Goal: Task Accomplishment & Management: Manage account settings

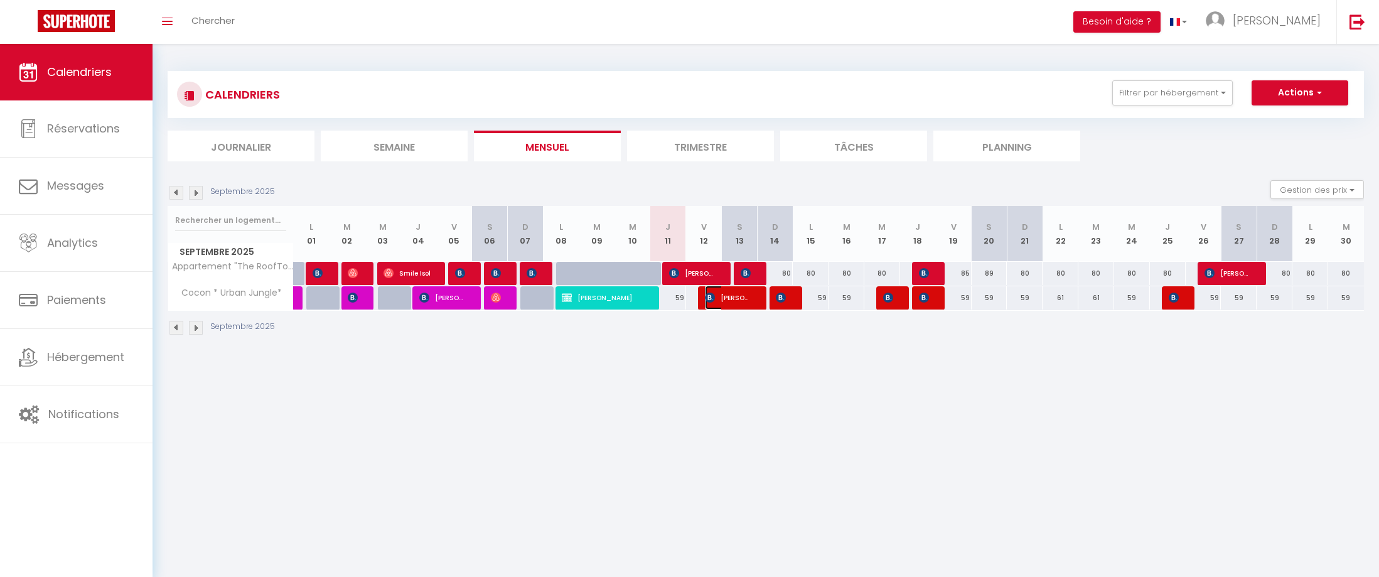
click at [714, 299] on img at bounding box center [710, 297] width 10 height 10
select select "OK"
select select "KO"
select select "0"
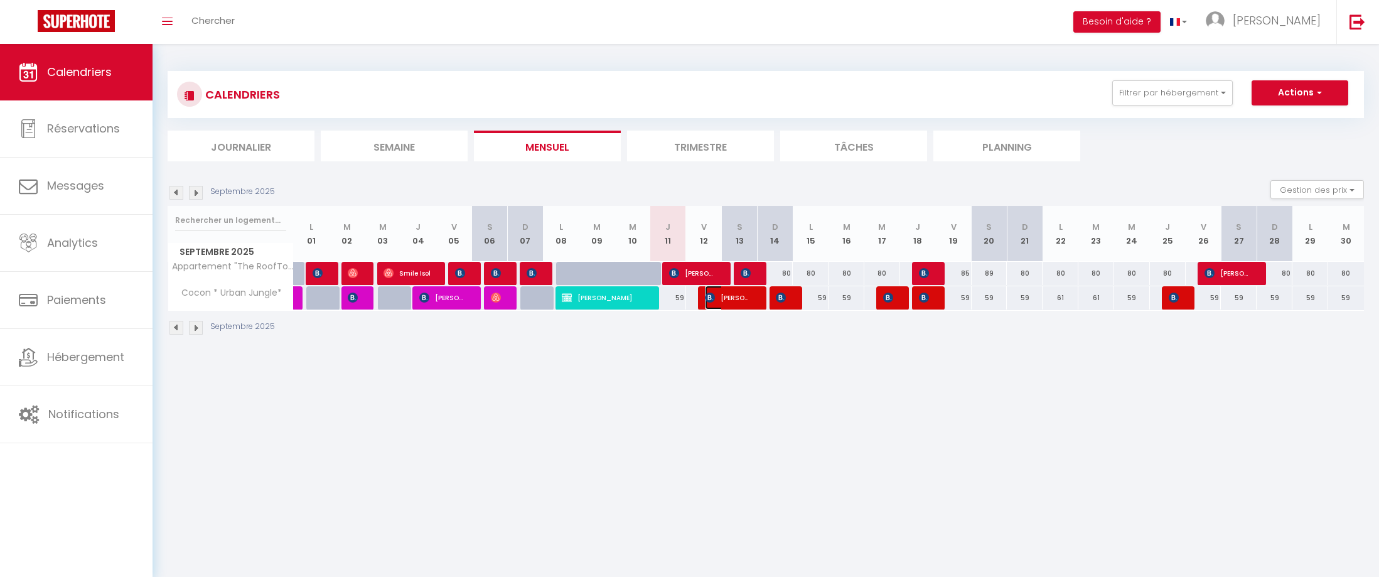
select select "1"
select select
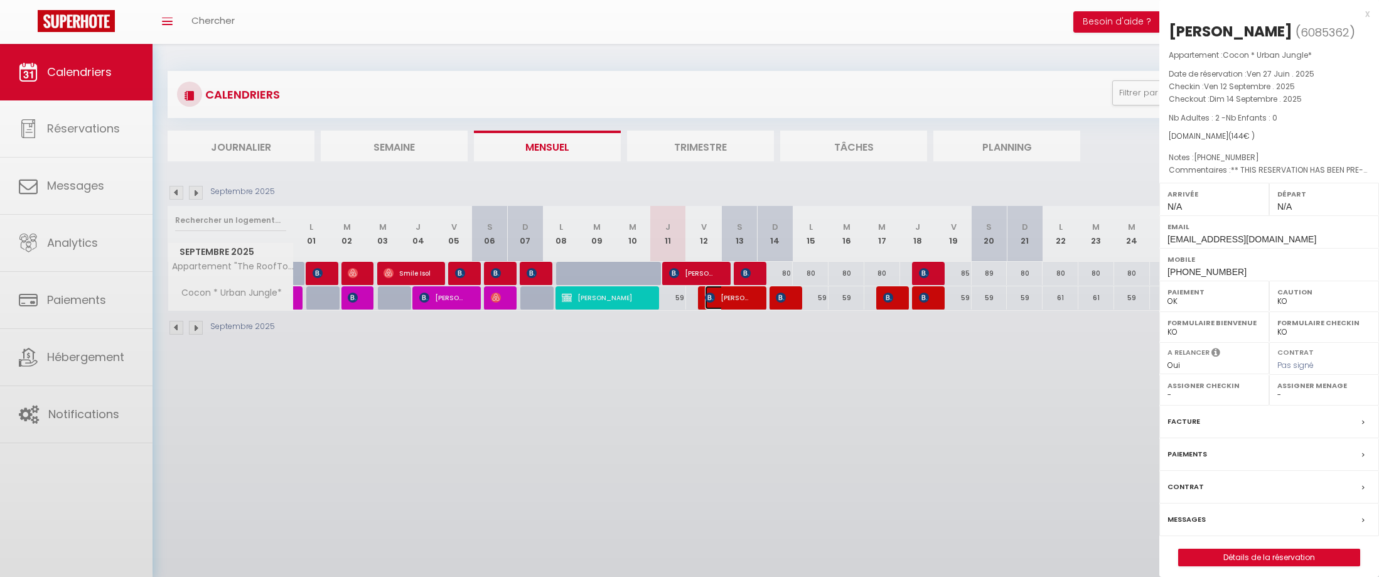
select select "47980"
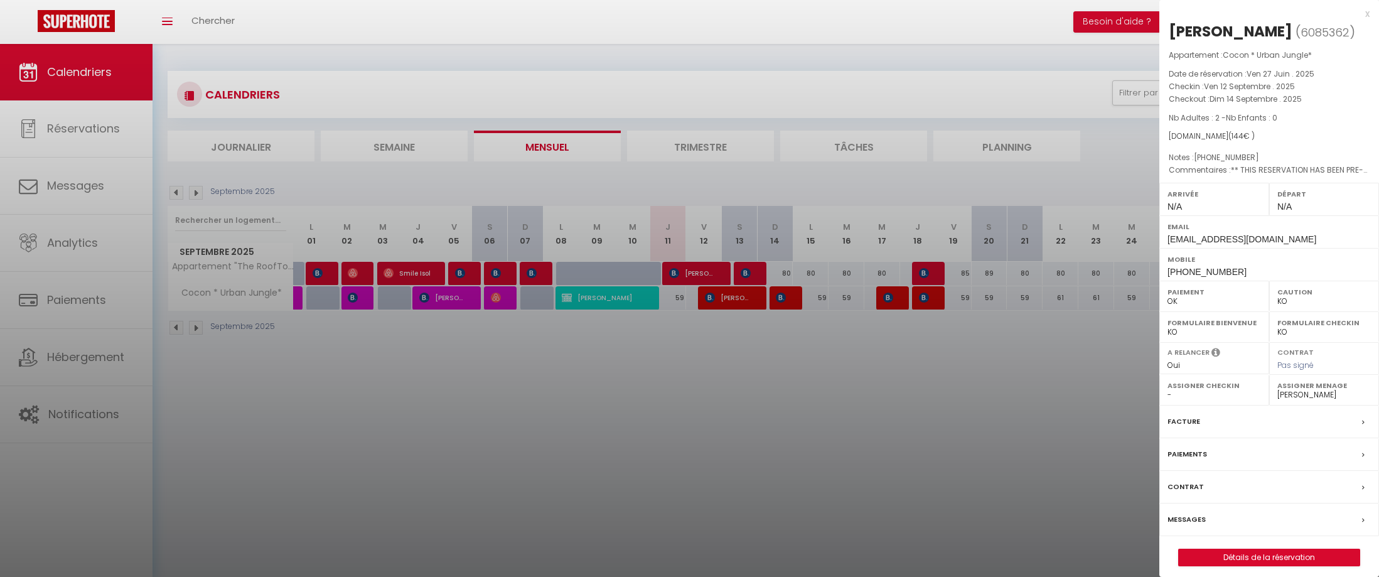
click at [777, 297] on div at bounding box center [689, 288] width 1379 height 577
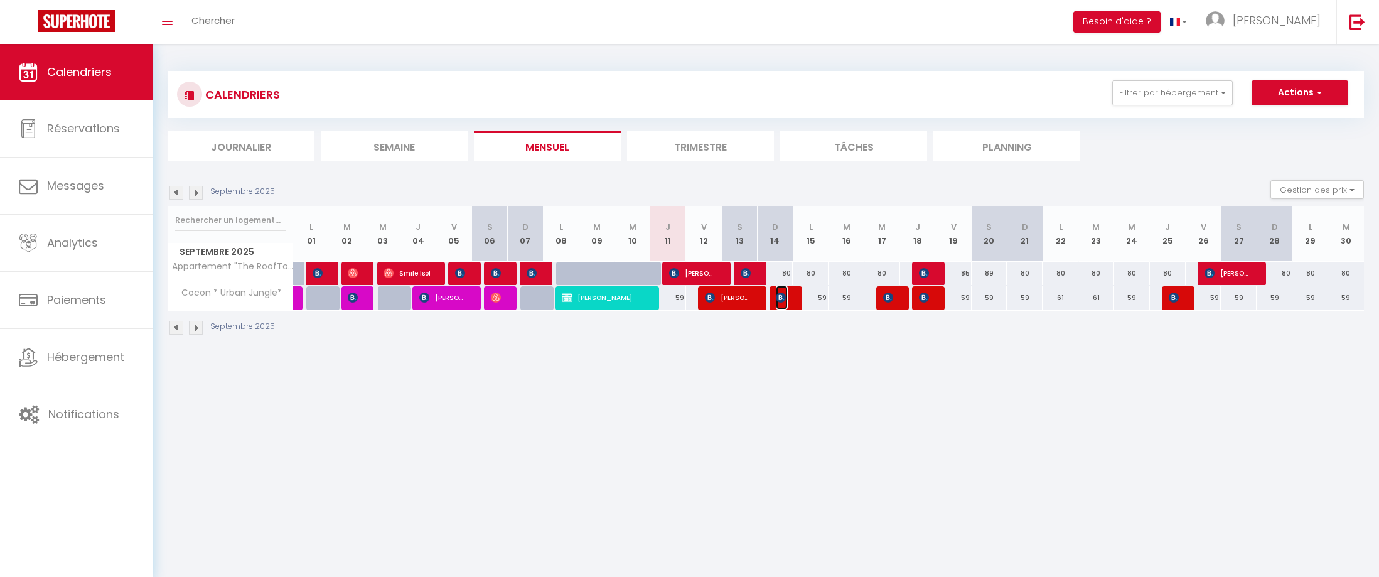
click at [777, 297] on img at bounding box center [781, 297] width 10 height 10
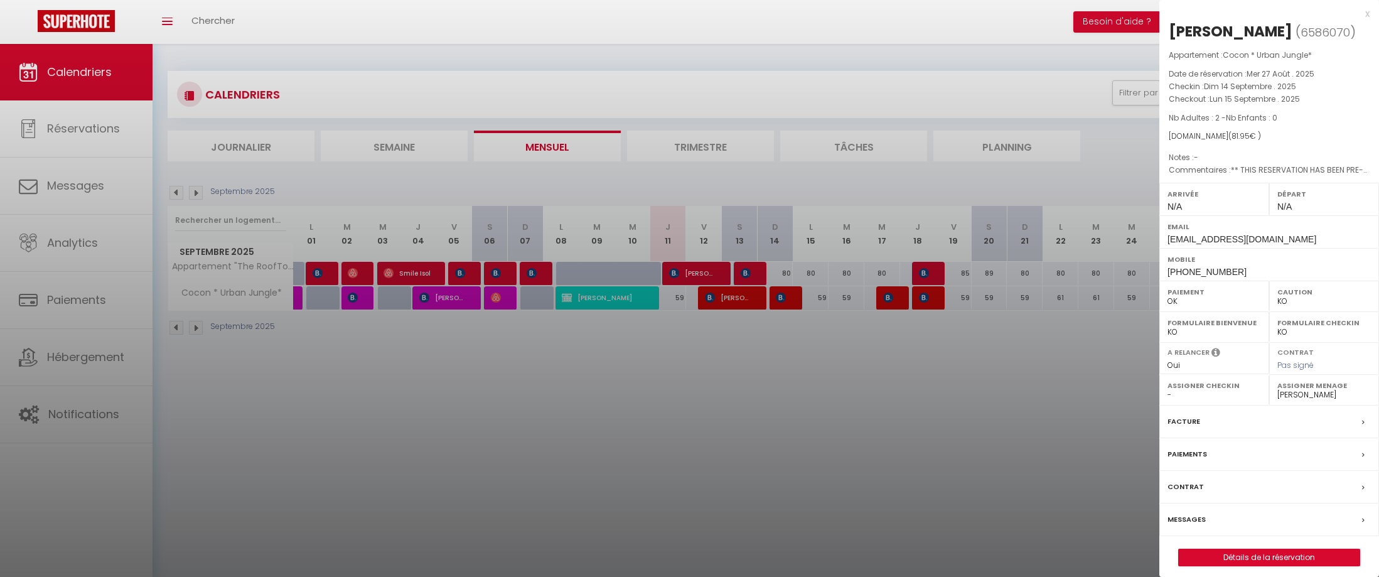
click at [643, 336] on div at bounding box center [689, 288] width 1379 height 577
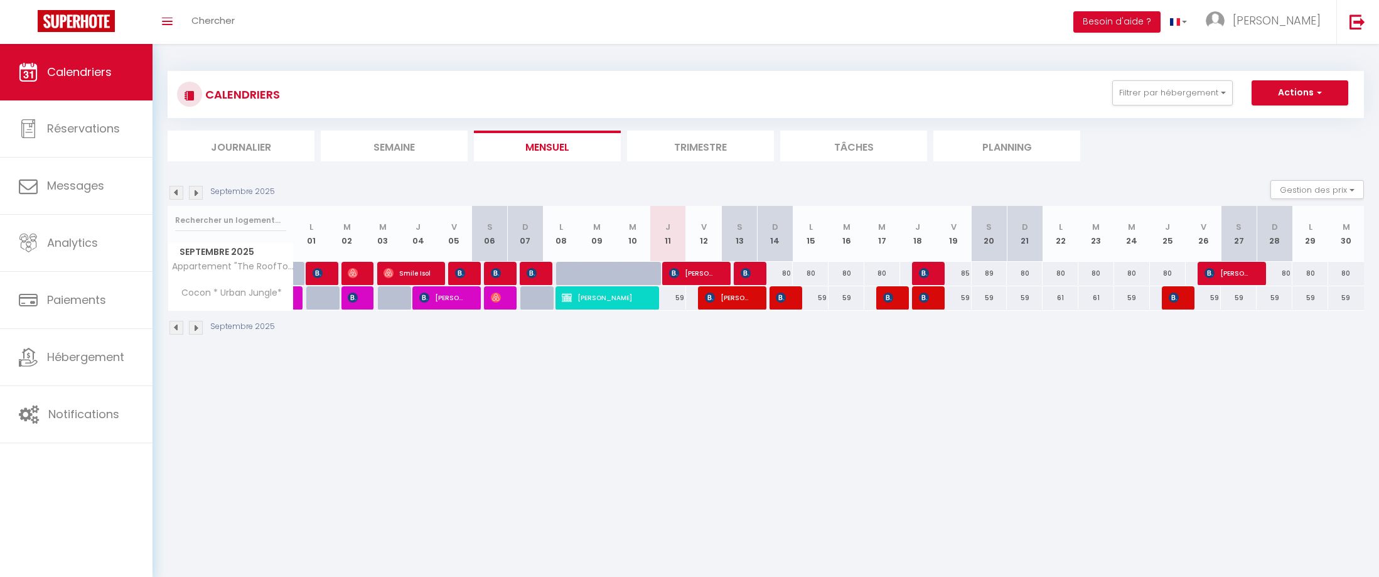
click at [178, 195] on img at bounding box center [176, 193] width 14 height 14
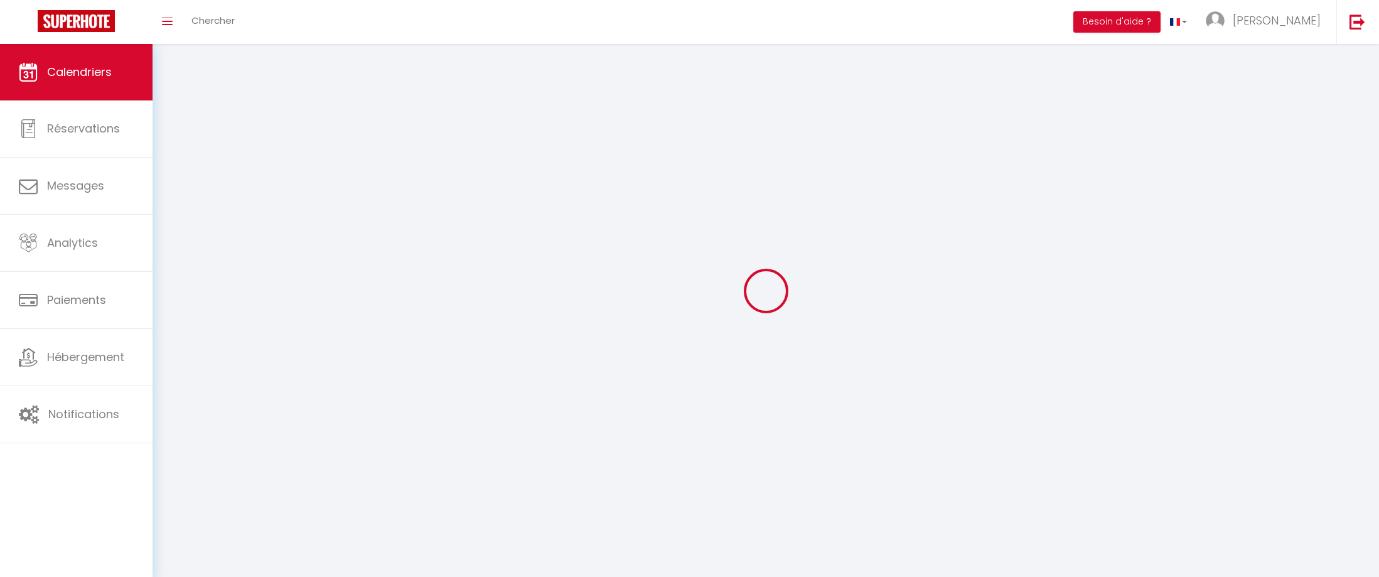
select select "KO"
select select "0"
select select "47980"
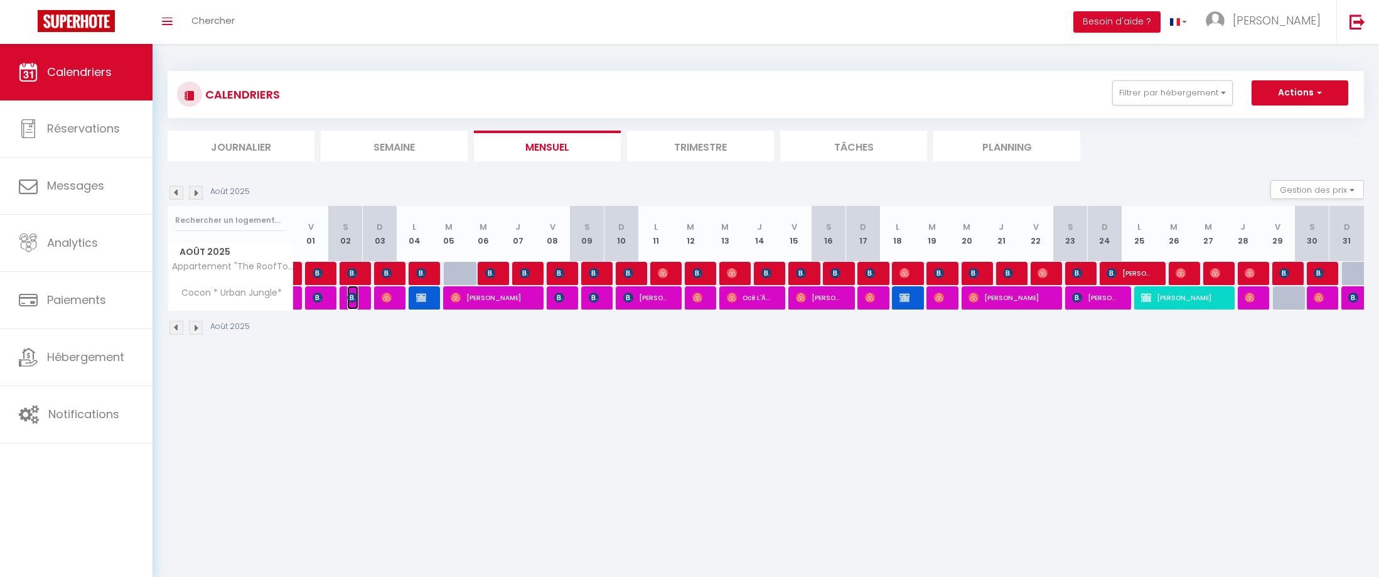
click at [355, 301] on img at bounding box center [352, 297] width 10 height 10
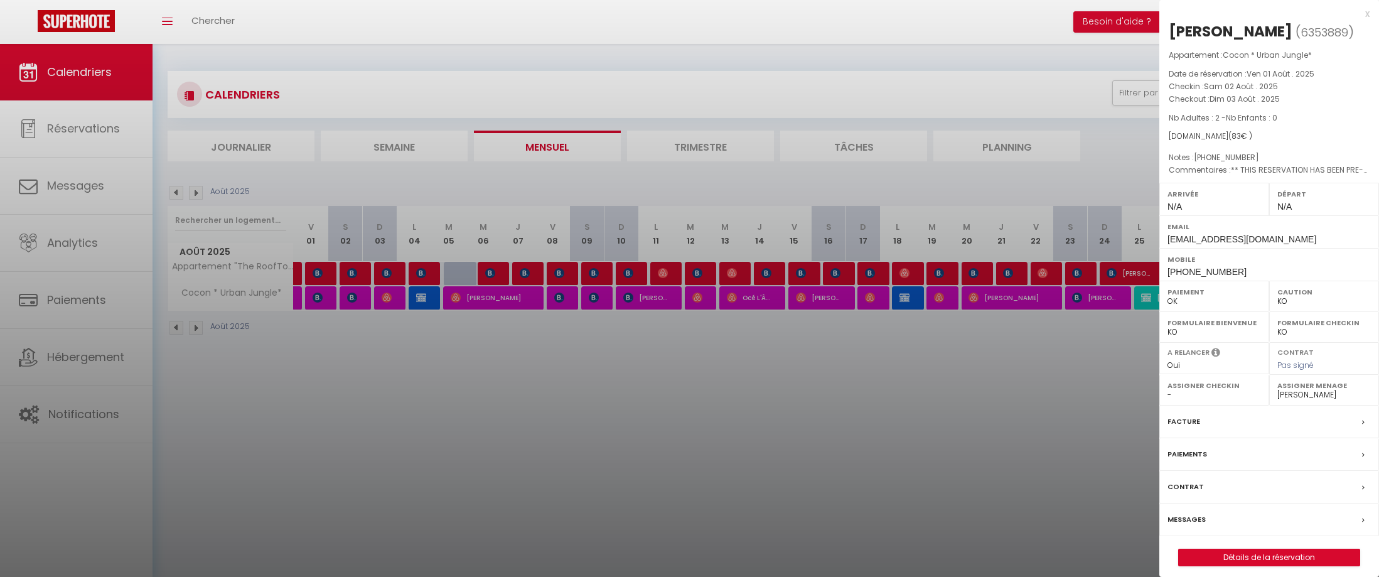
click at [385, 297] on div at bounding box center [689, 288] width 1379 height 577
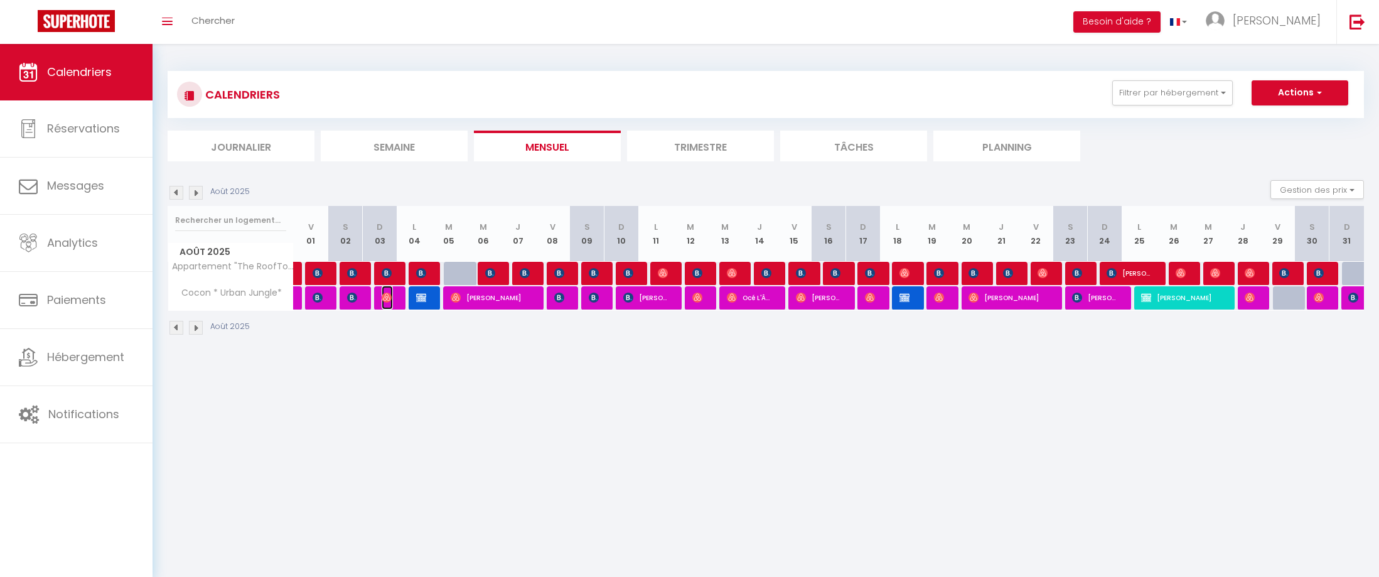
click at [389, 299] on img at bounding box center [387, 297] width 10 height 10
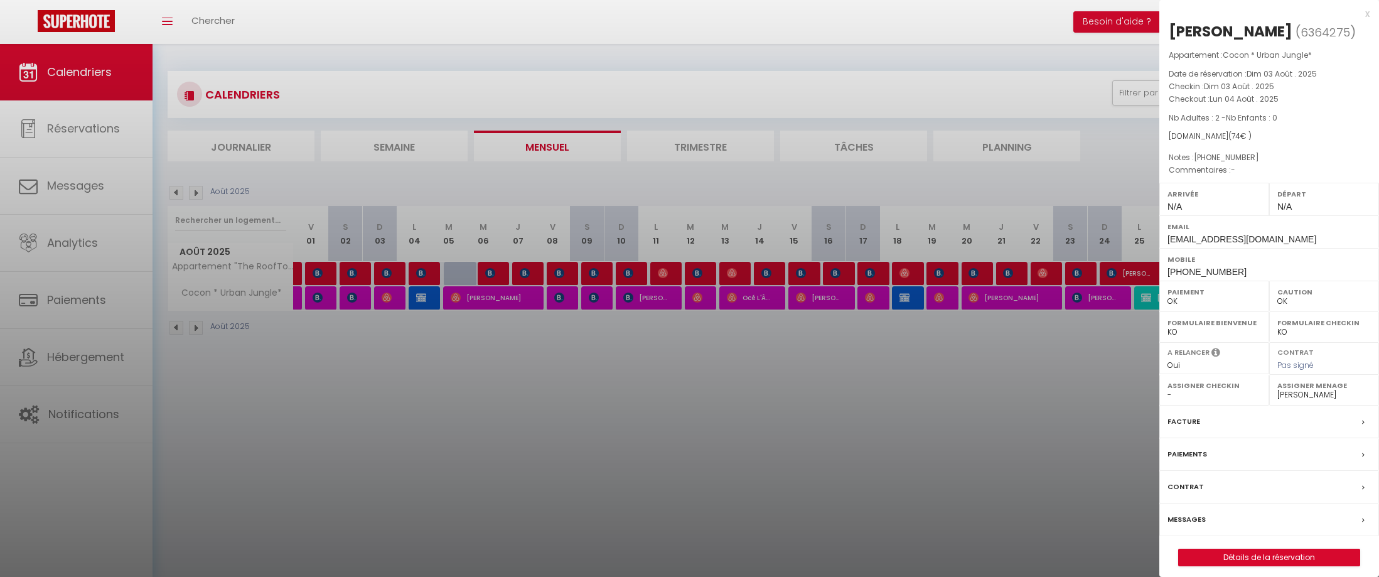
click at [418, 297] on div at bounding box center [689, 288] width 1379 height 577
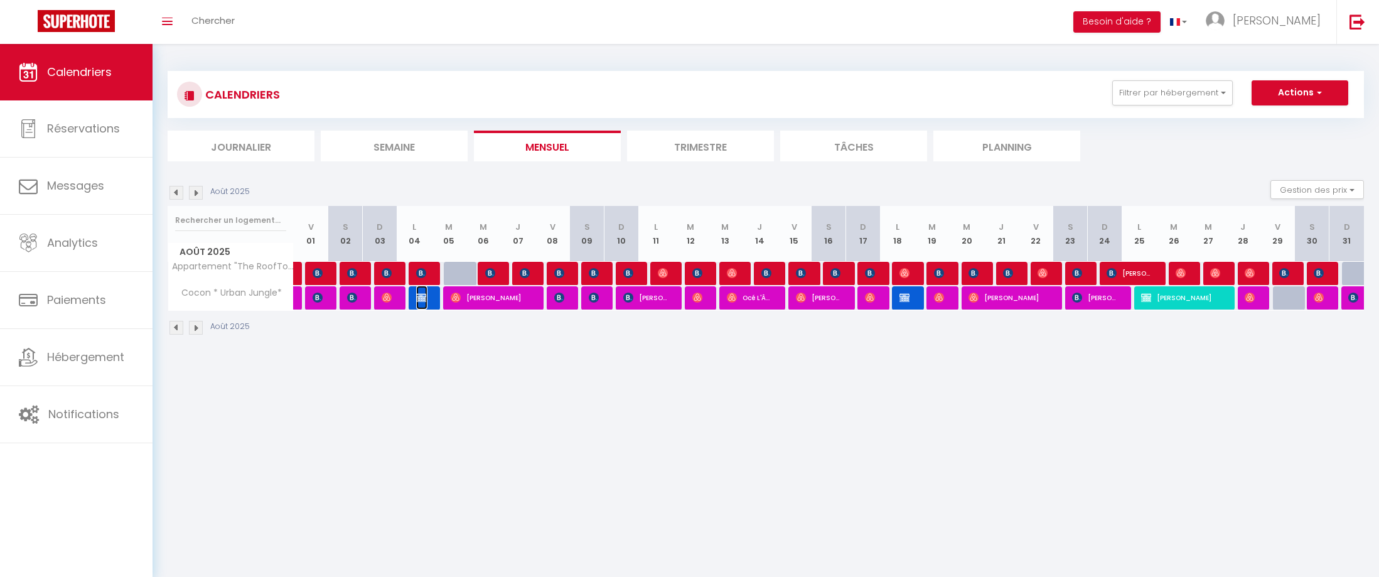
click at [417, 299] on img at bounding box center [421, 297] width 10 height 10
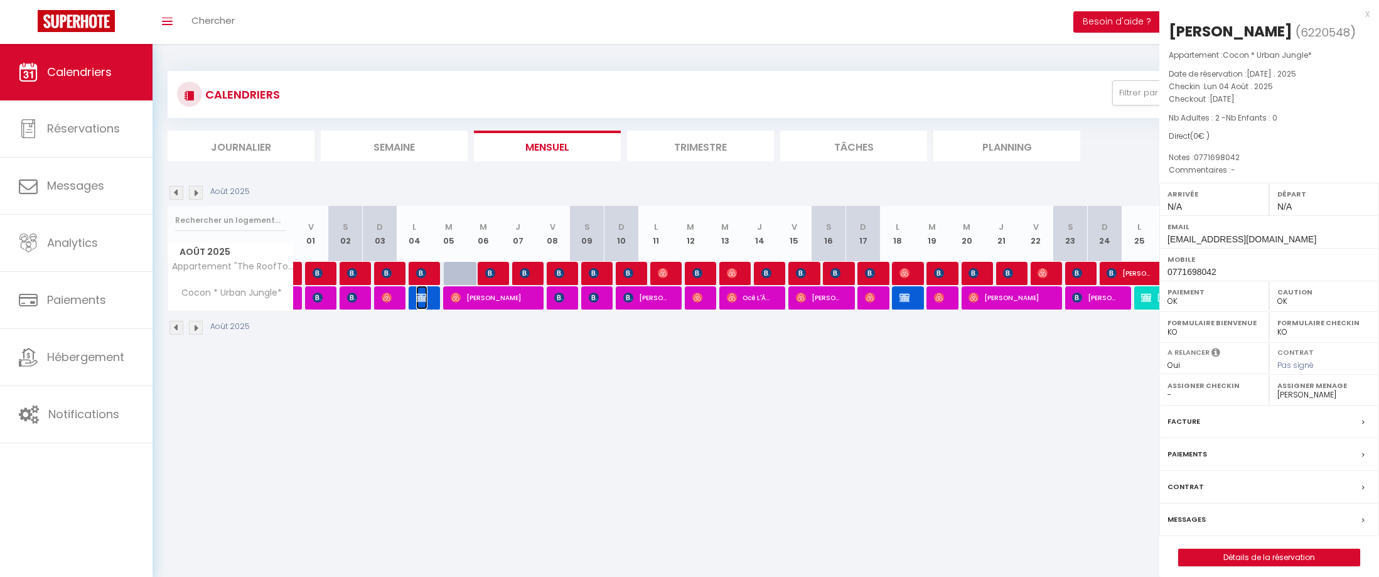
select select "KO"
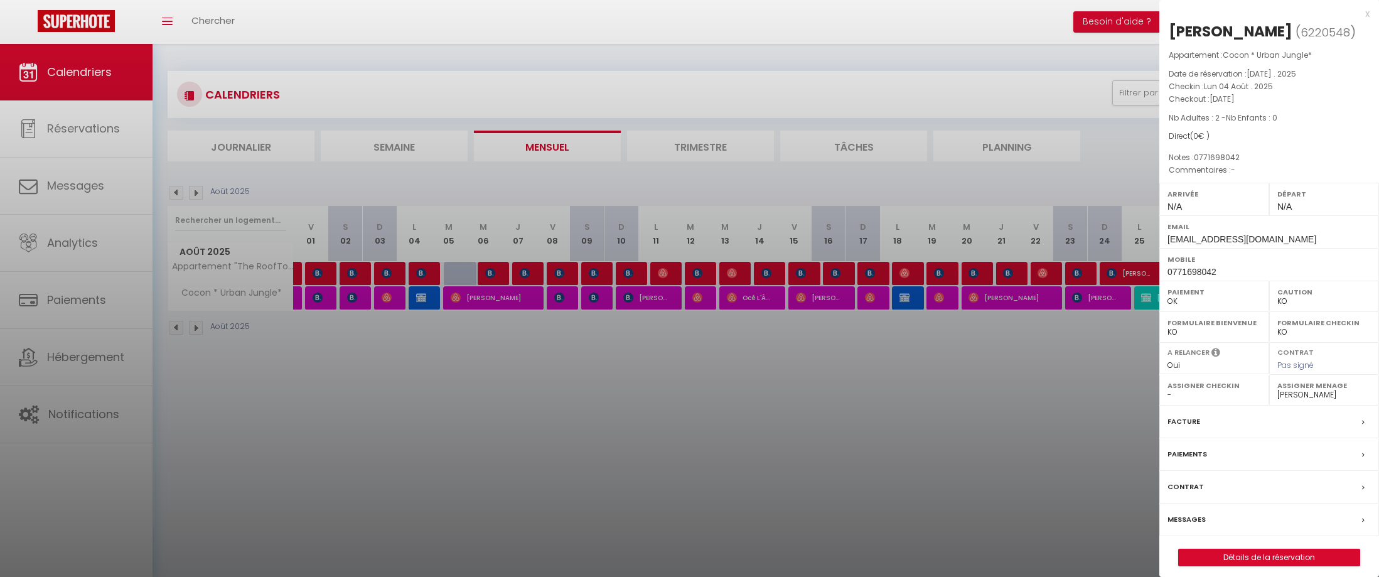
click at [420, 366] on div at bounding box center [689, 288] width 1379 height 577
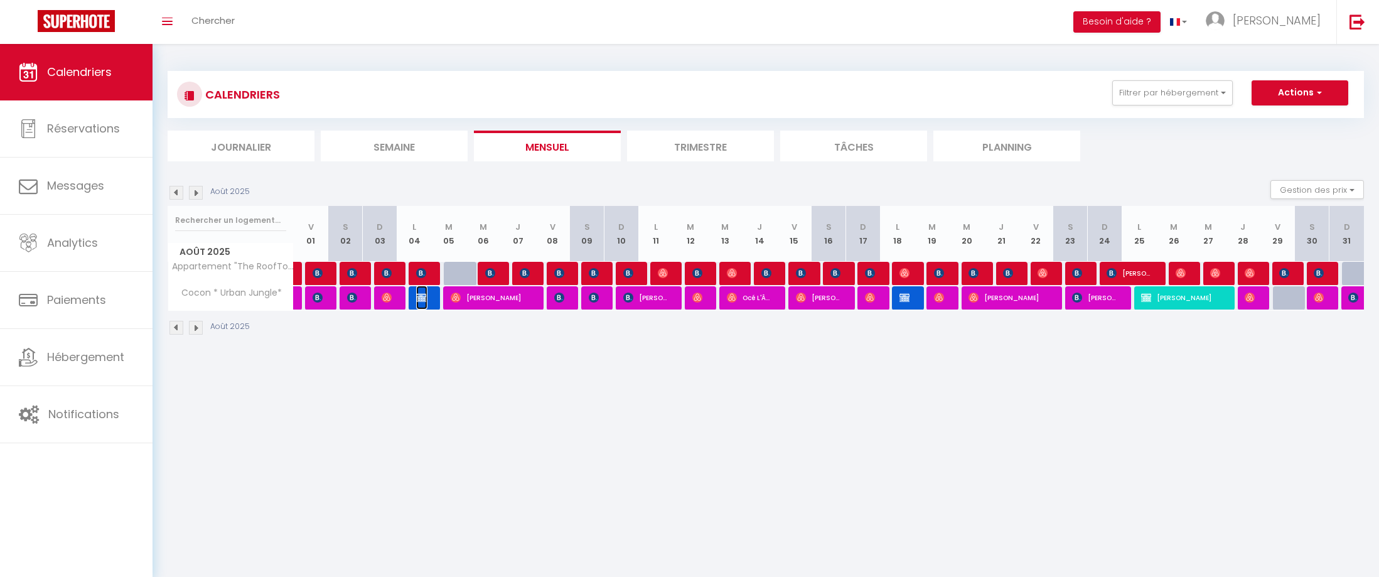
click at [421, 301] on img at bounding box center [421, 297] width 10 height 10
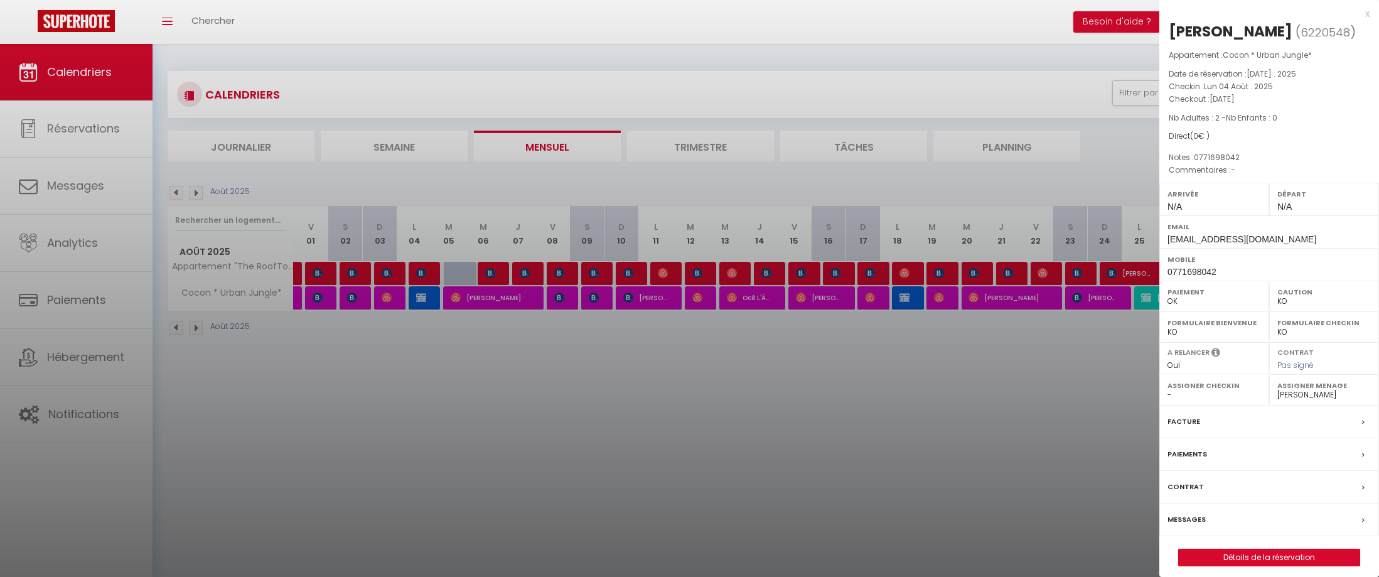
click at [421, 301] on div at bounding box center [689, 288] width 1379 height 577
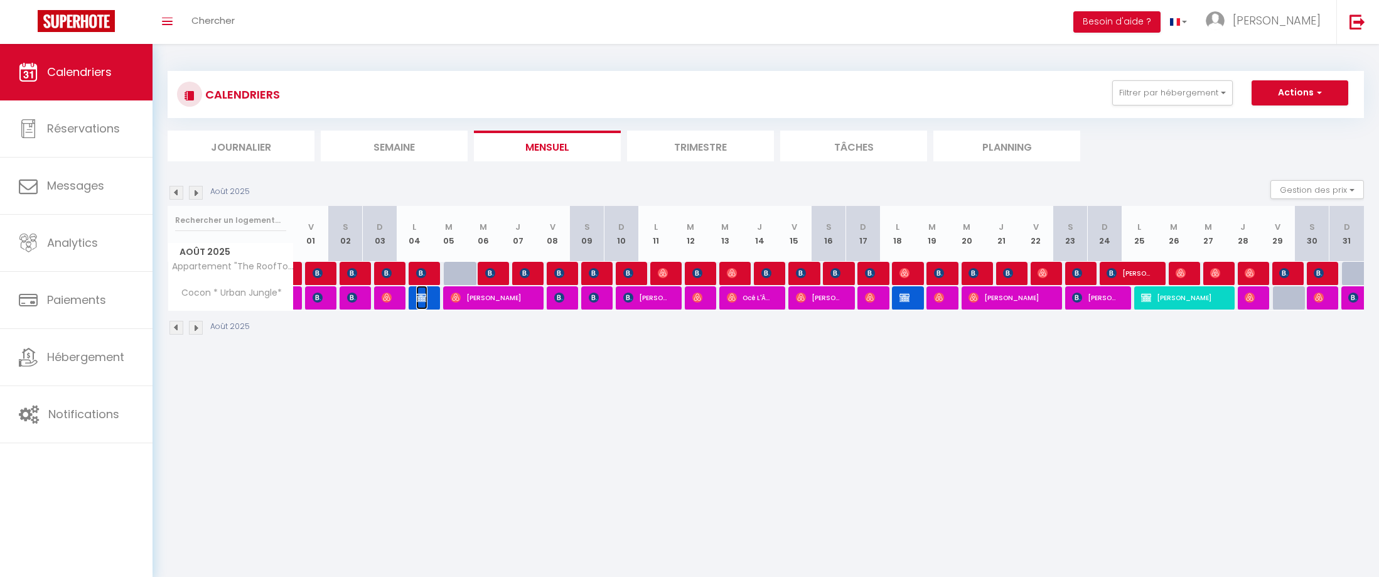
click at [421, 301] on img at bounding box center [421, 297] width 10 height 10
click at [0, 0] on div at bounding box center [0, 0] width 0 height 0
click at [422, 301] on body "🟢 Des questions ou besoin d'assistance pour la migration AirBnB? Connectez-vous…" at bounding box center [689, 332] width 1379 height 577
click at [424, 297] on img at bounding box center [421, 297] width 10 height 10
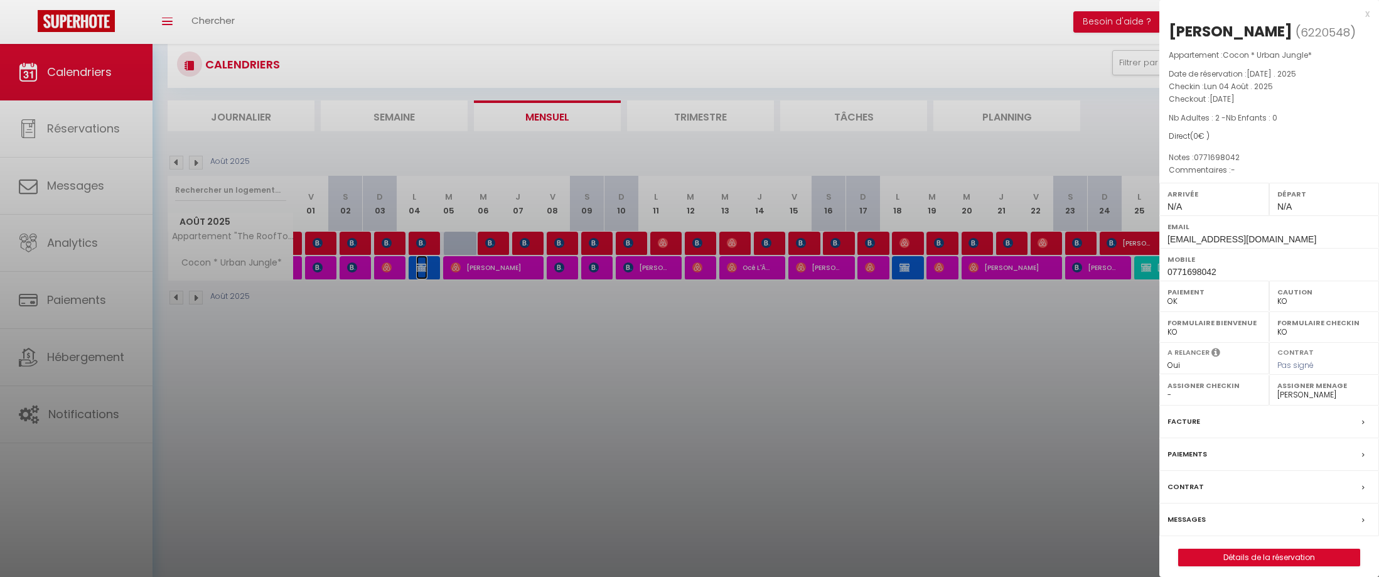
scroll to position [44, 0]
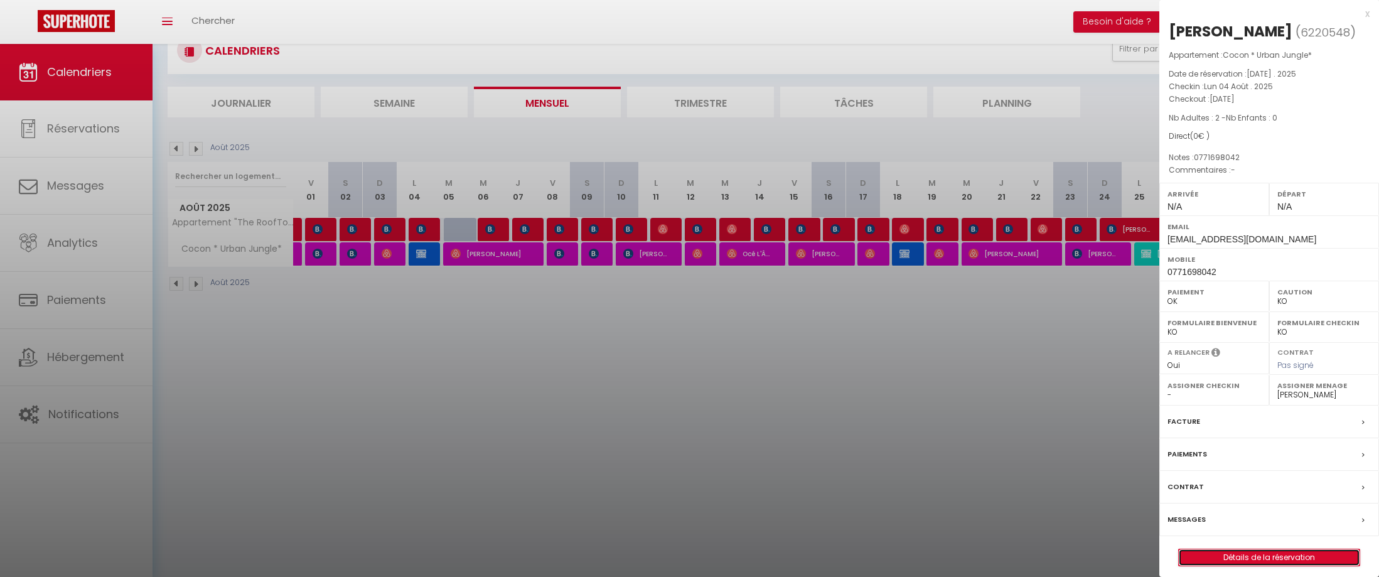
click at [1281, 557] on link "Détails de la réservation" at bounding box center [1268, 557] width 181 height 16
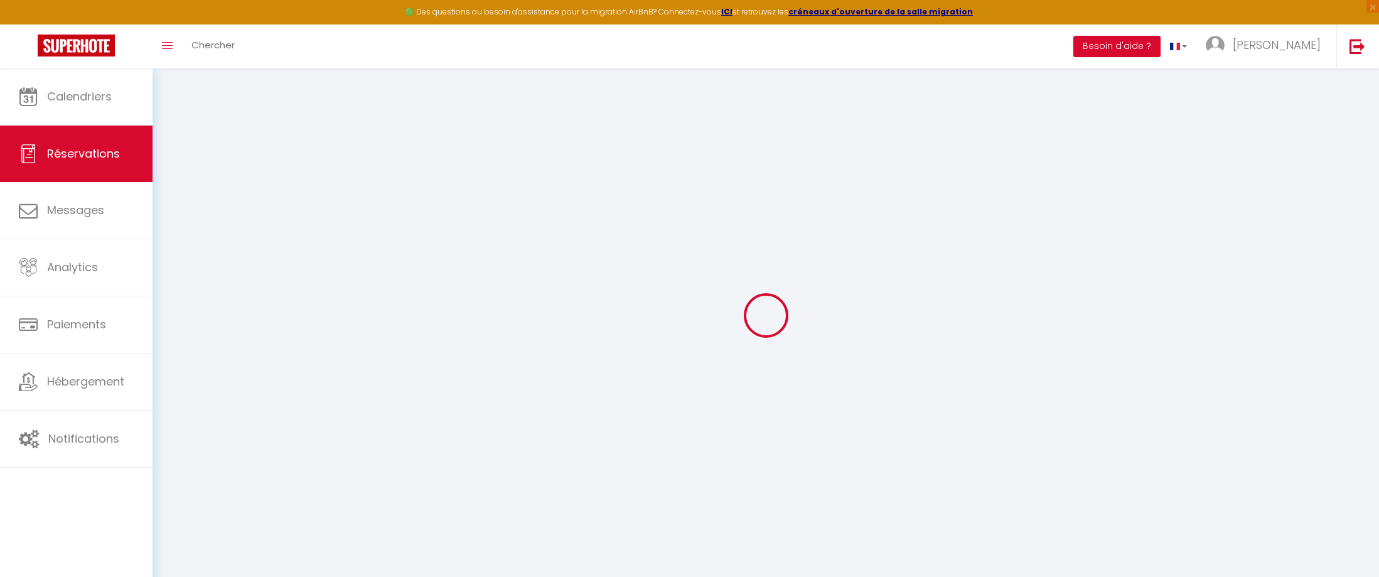
type input "mareva"
type input "Goudier"
type input "bricegoudier1977@gmail.com"
type input "0771698042"
select select "FR"
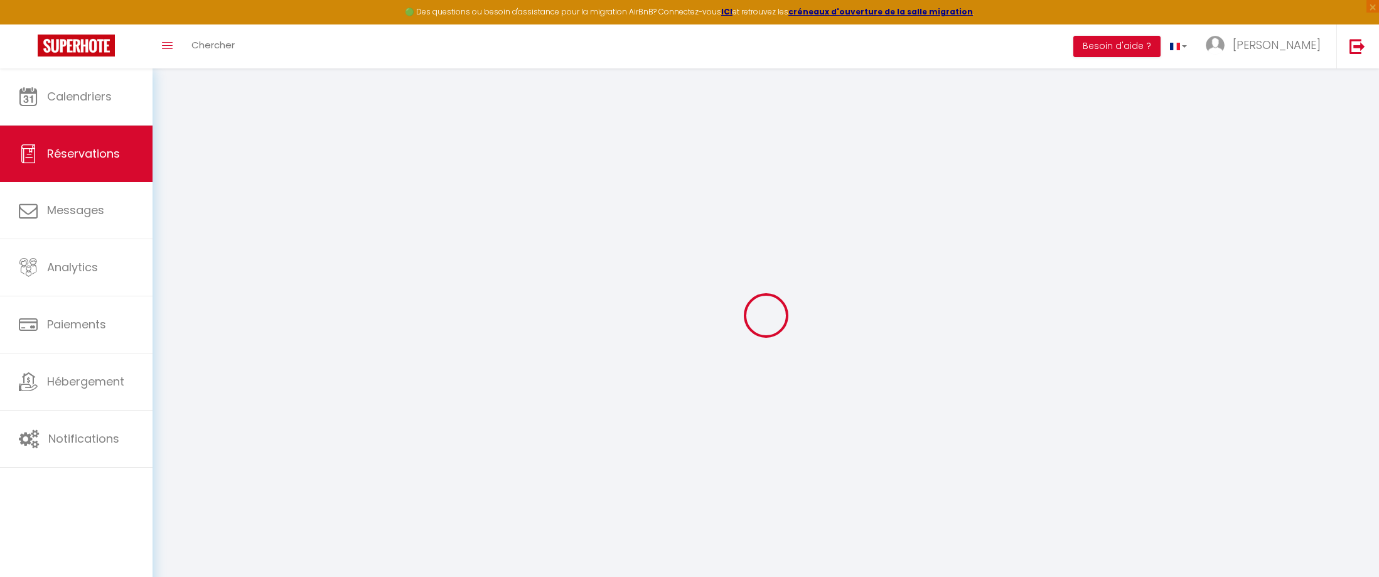
select select "70819"
select select "1"
type input "Lun 04 Août 2025"
select select
type input "Mar 05 Août 2025"
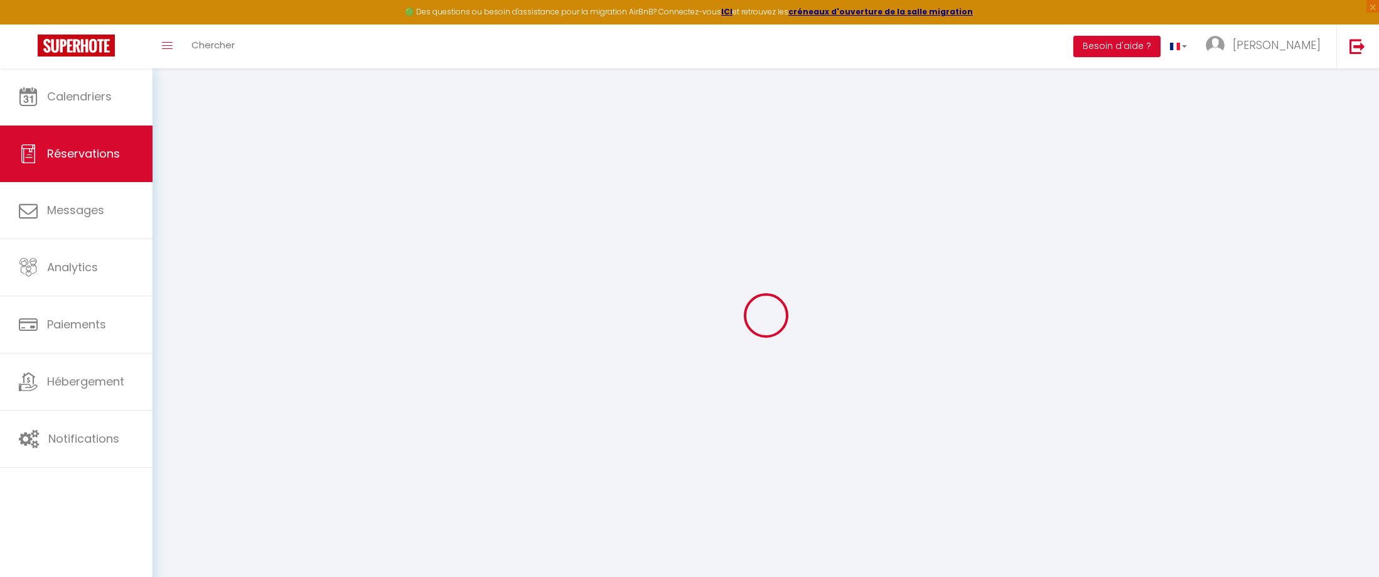
select select
type input "2"
select select "12"
select select
checkbox input "false"
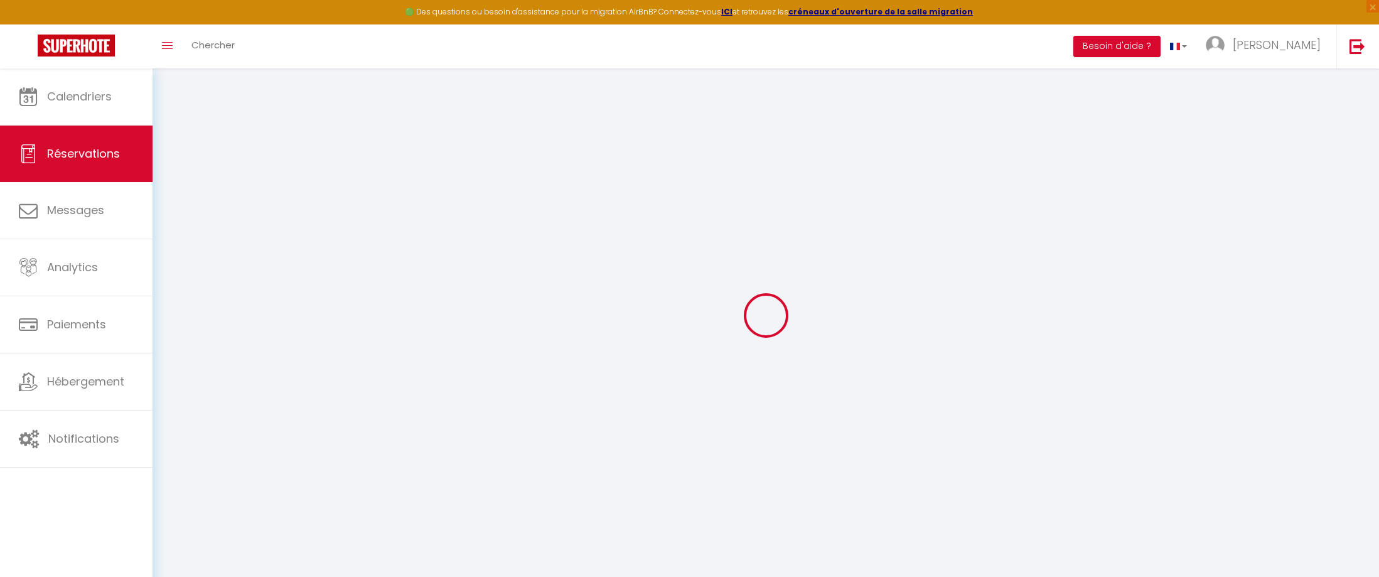
type input "0"
select select
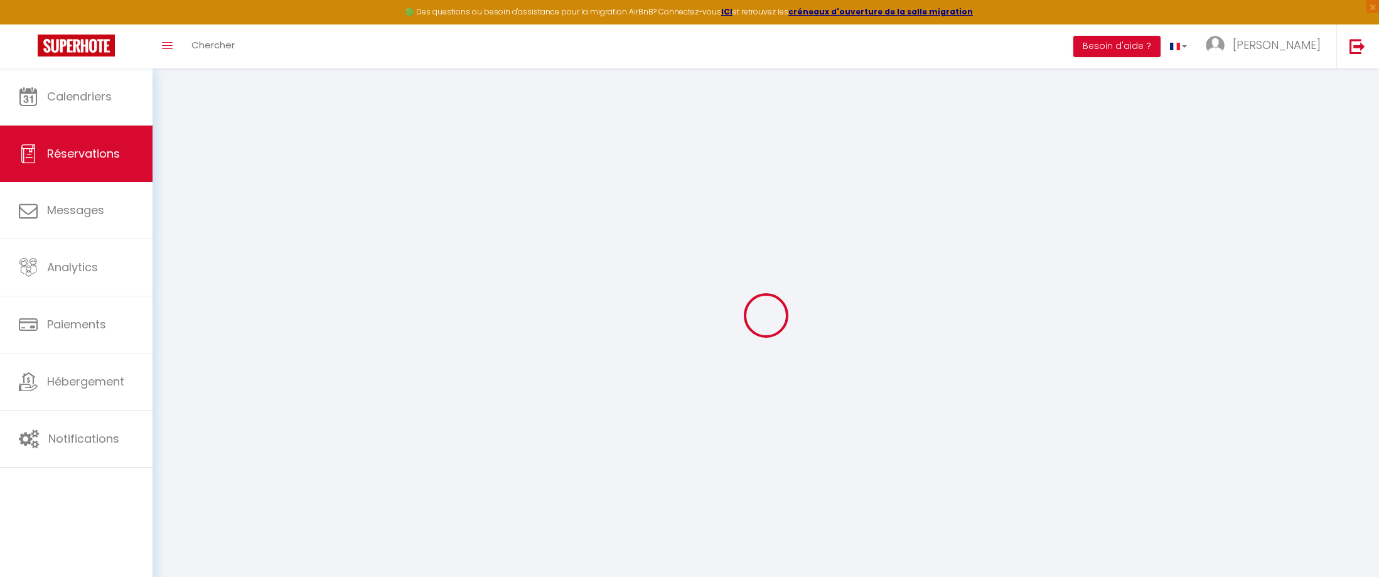
select select
select select "14"
checkbox input "false"
select select
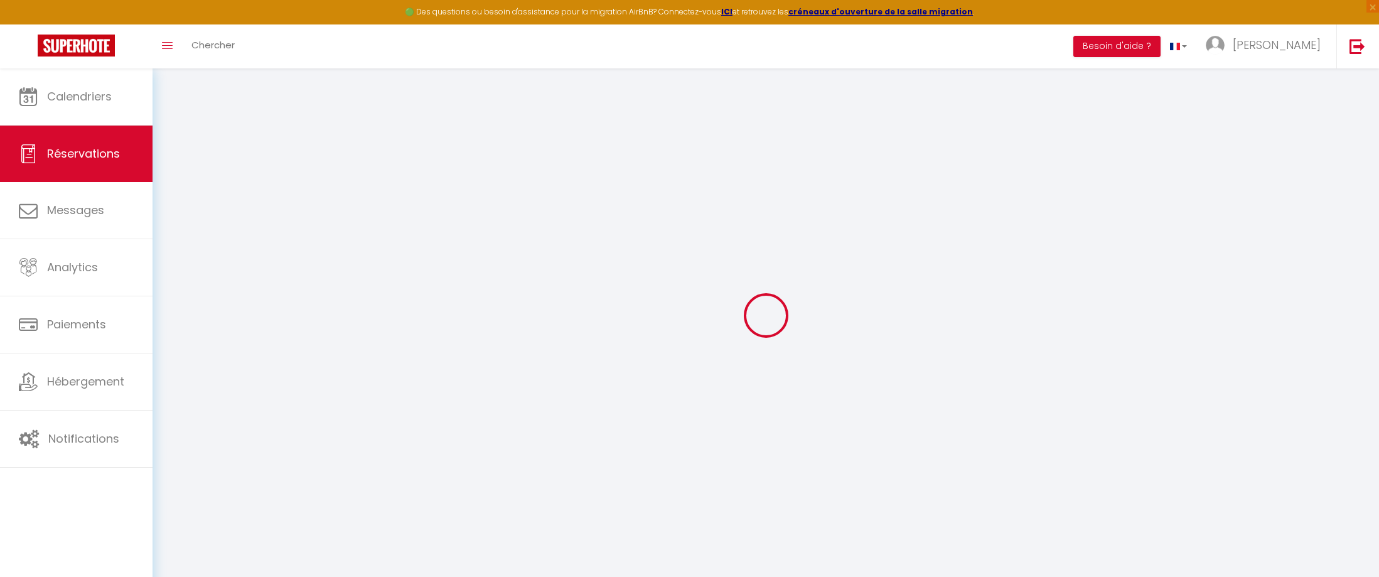
checkbox input "false"
select select
checkbox input "false"
type textarea "0771698042"
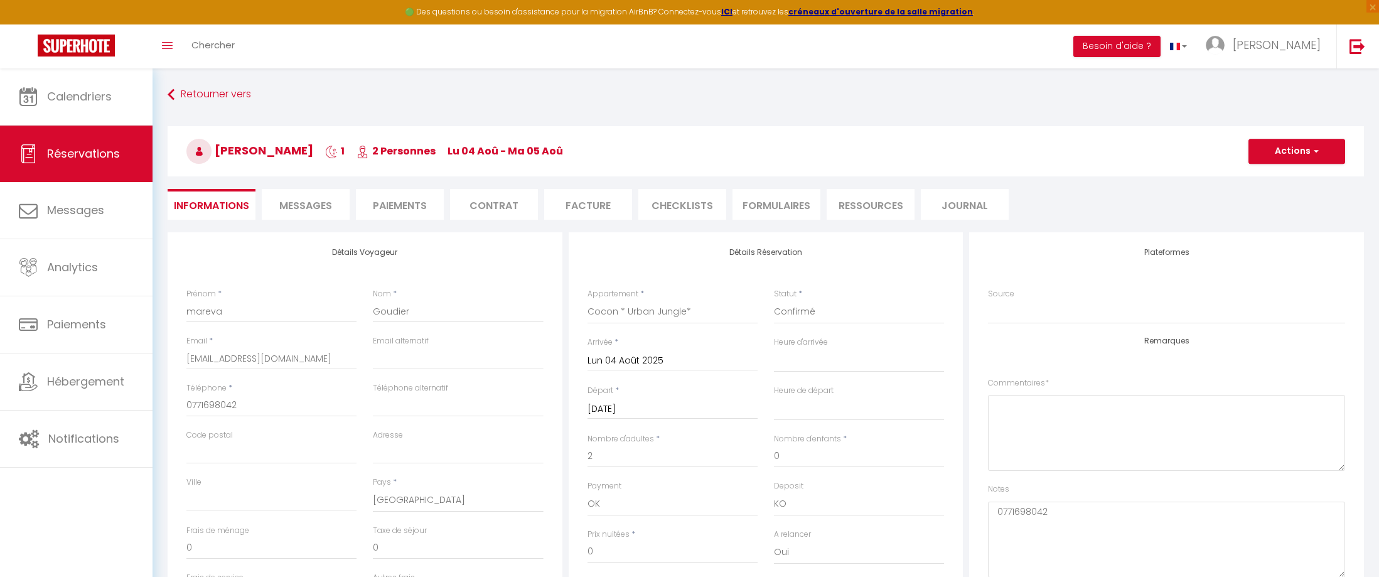
select select
checkbox input "false"
select select
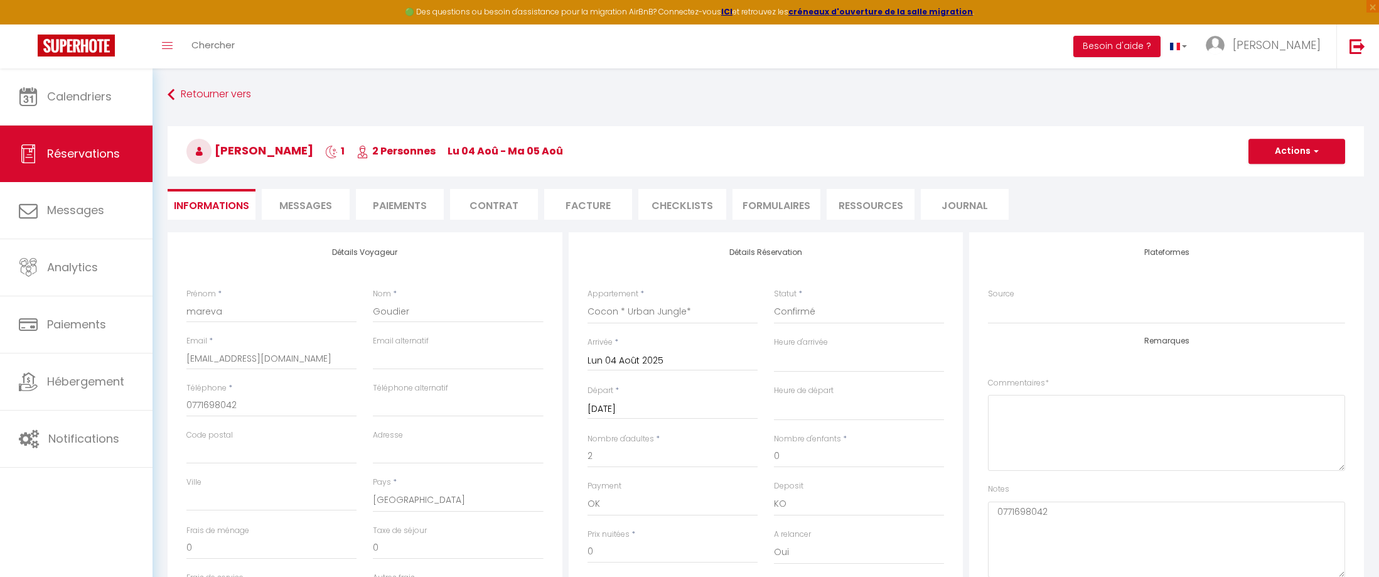
select select
checkbox input "false"
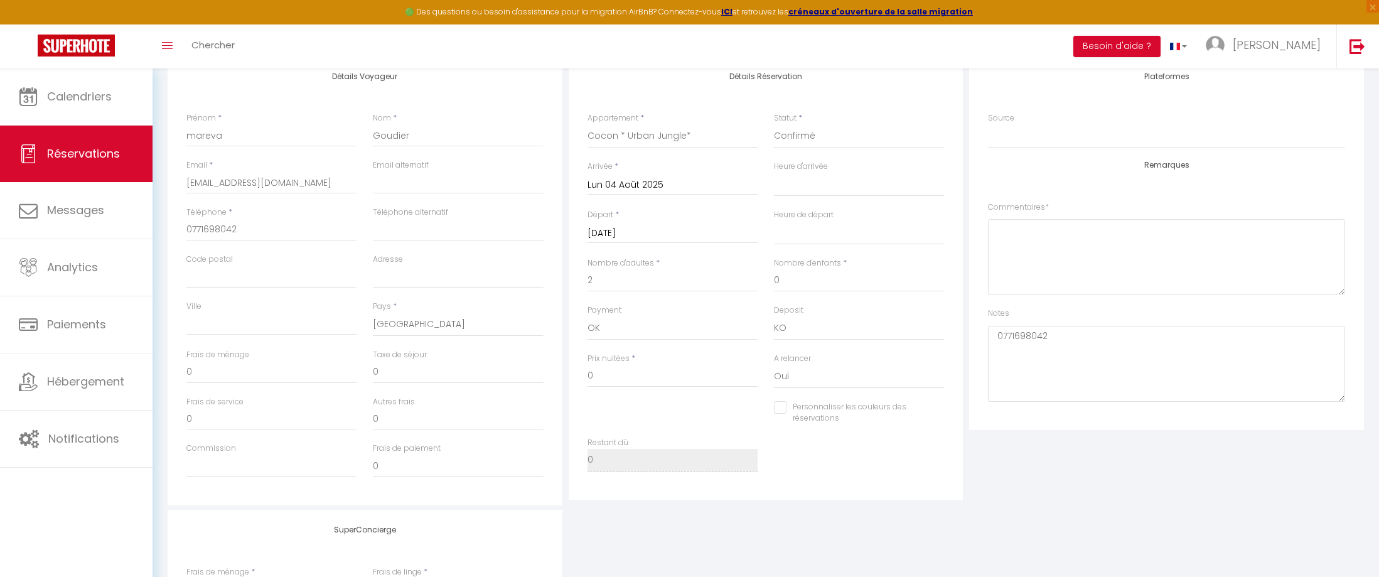
scroll to position [188, 0]
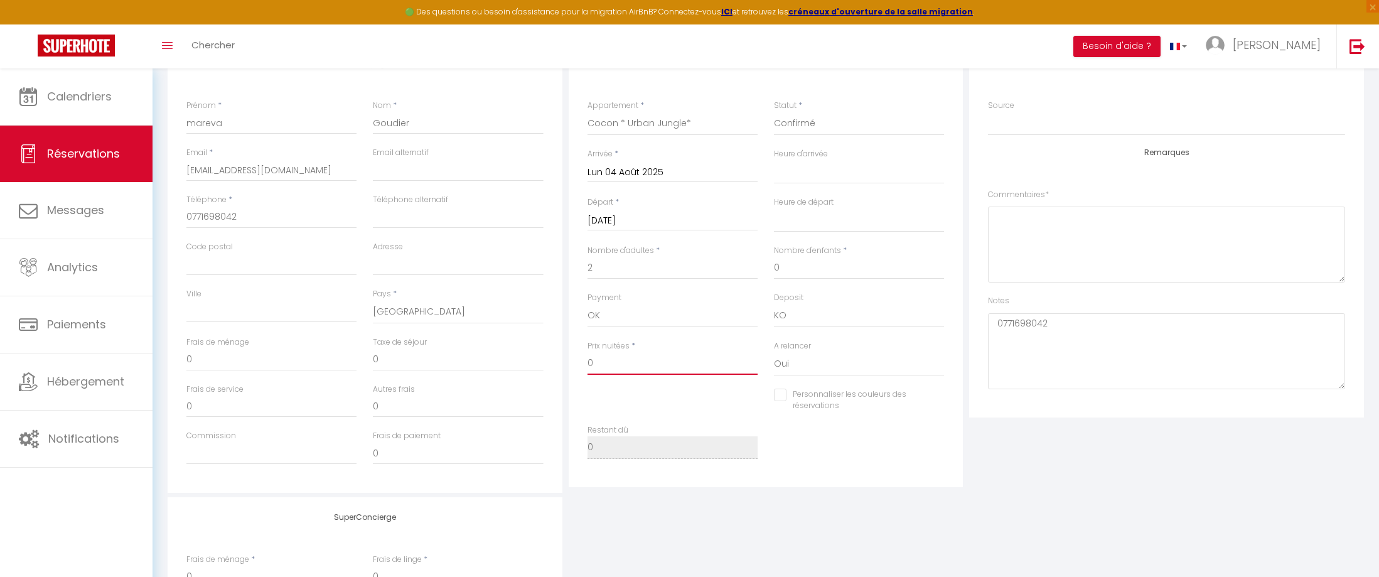
drag, startPoint x: 587, startPoint y: 365, endPoint x: 552, endPoint y: 365, distance: 35.8
click at [552, 365] on div "Détails Voyageur Prénom * mareva Nom * Goudier Email * bricegoudier1977@gmail.c…" at bounding box center [765, 268] width 1202 height 449
type input "8"
select select
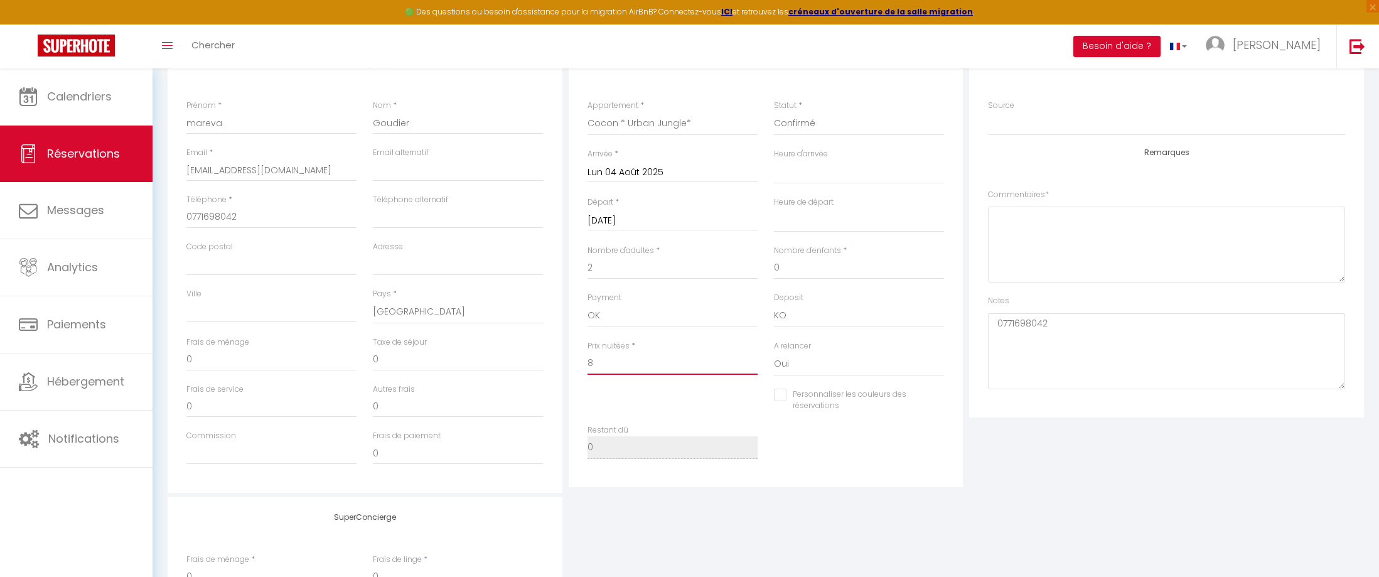
checkbox input "false"
type input "83"
select select
checkbox input "false"
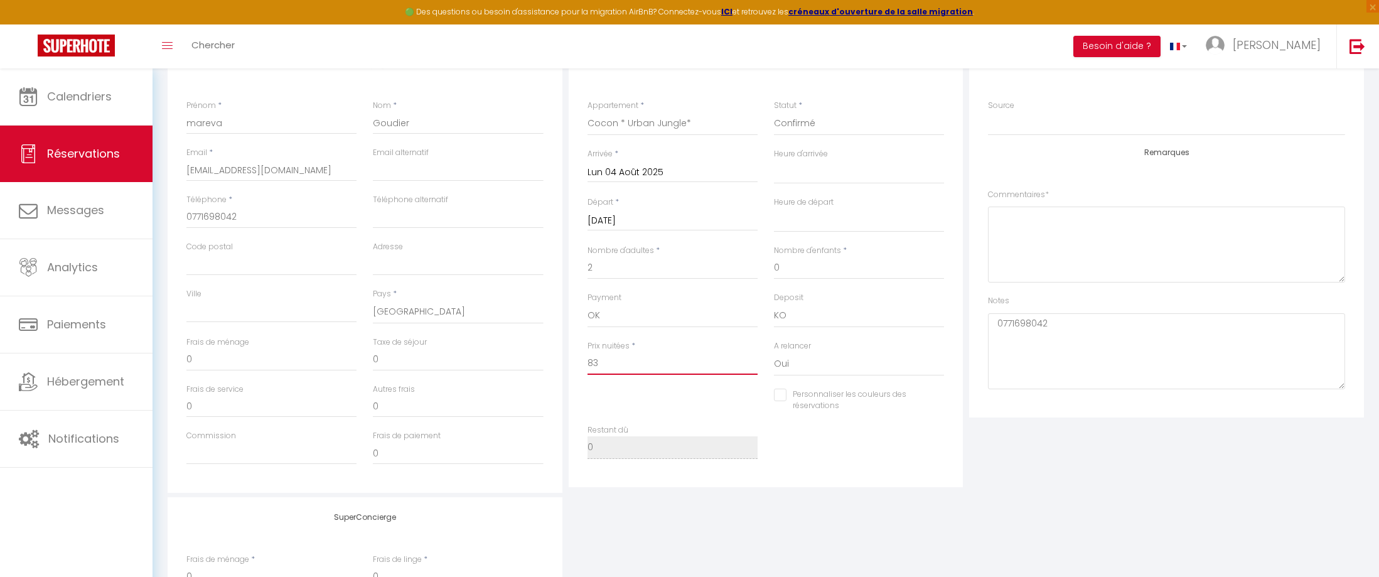
type input "83"
click at [1171, 507] on div "SuperConcierge Frais de ménage * 0 Frais de linge * 0 Frais de checkin * 0" at bounding box center [765, 580] width 1202 height 166
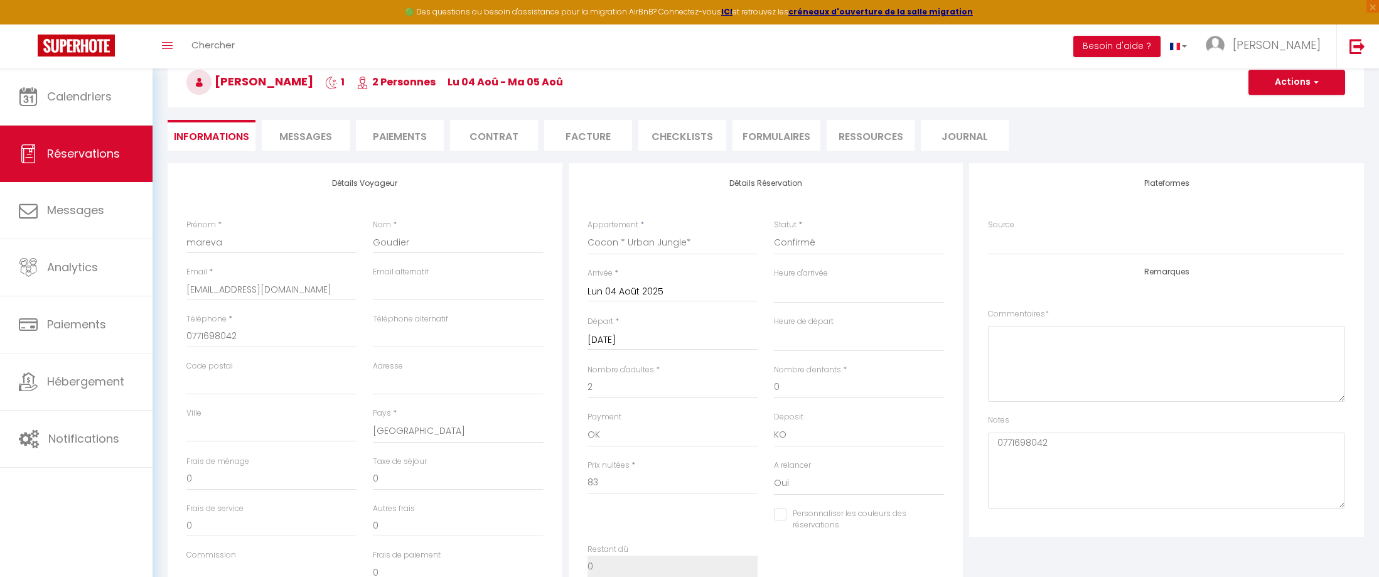
scroll to position [0, 0]
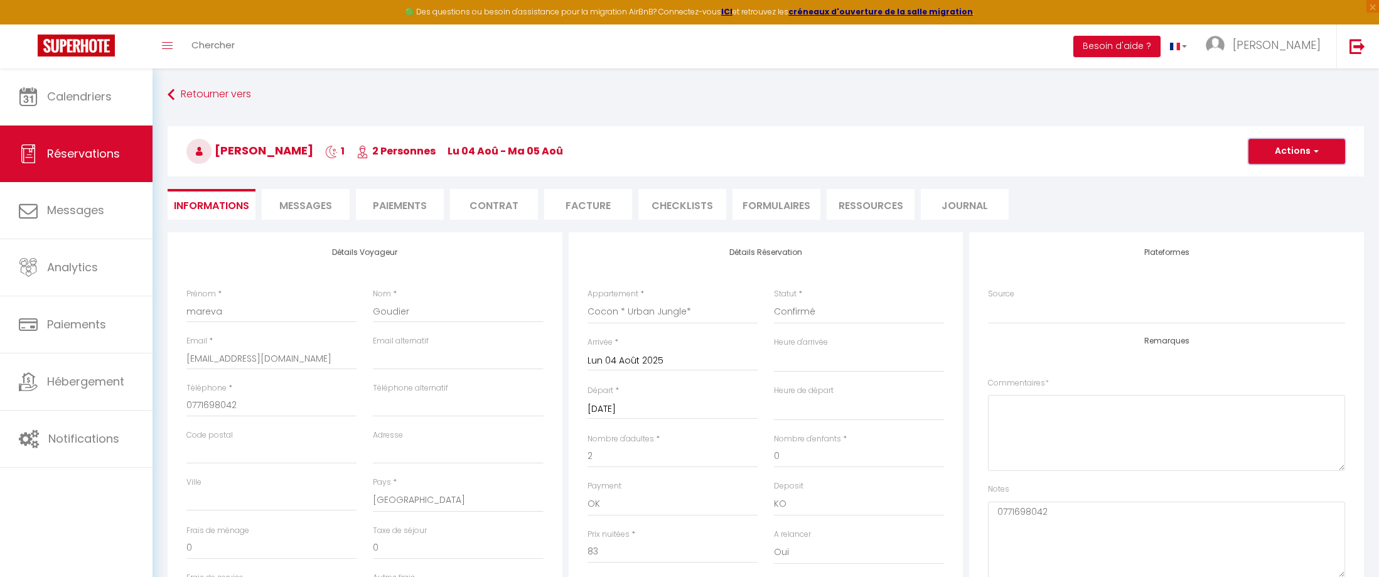
click at [1289, 160] on button "Actions" at bounding box center [1296, 151] width 97 height 25
click at [1283, 177] on link "Enregistrer" at bounding box center [1283, 179] width 99 height 16
select select "not_cancelled"
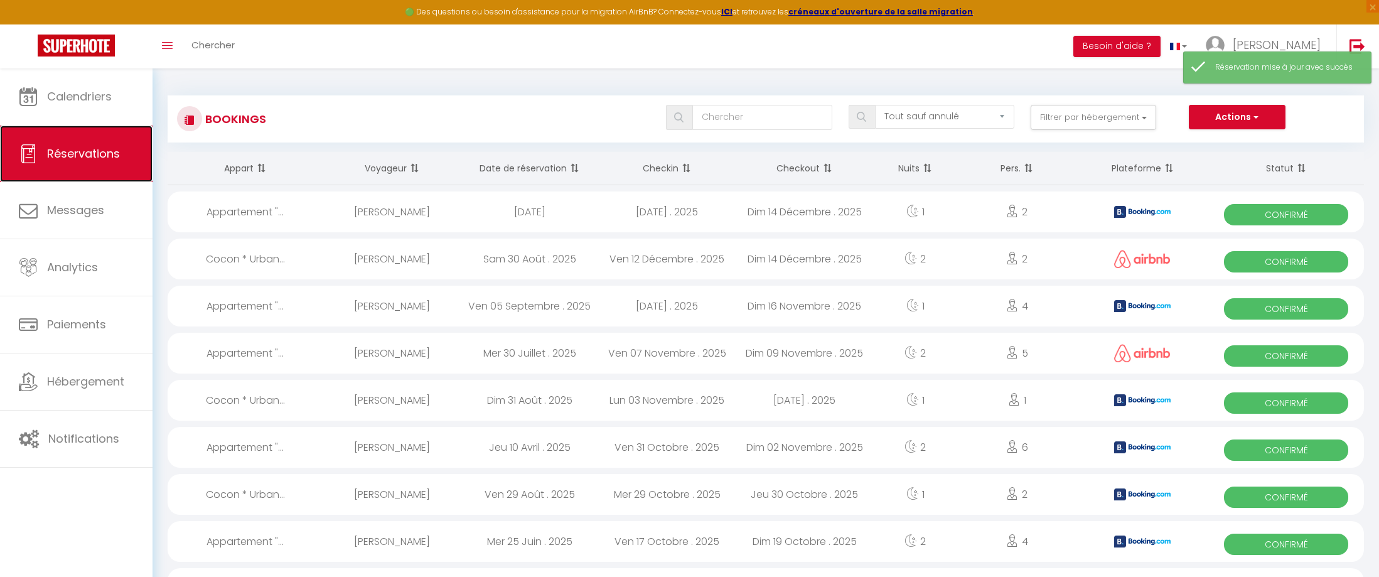
click at [63, 146] on span "Réservations" at bounding box center [83, 154] width 73 height 16
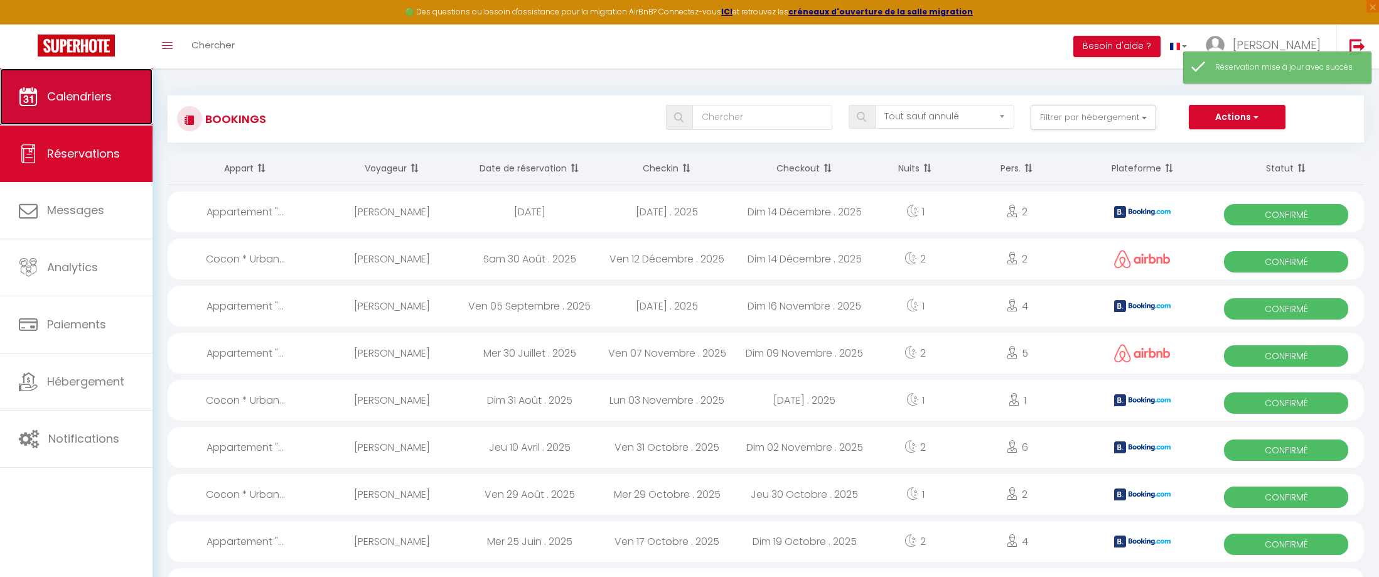
click at [78, 117] on link "Calendriers" at bounding box center [76, 96] width 152 height 56
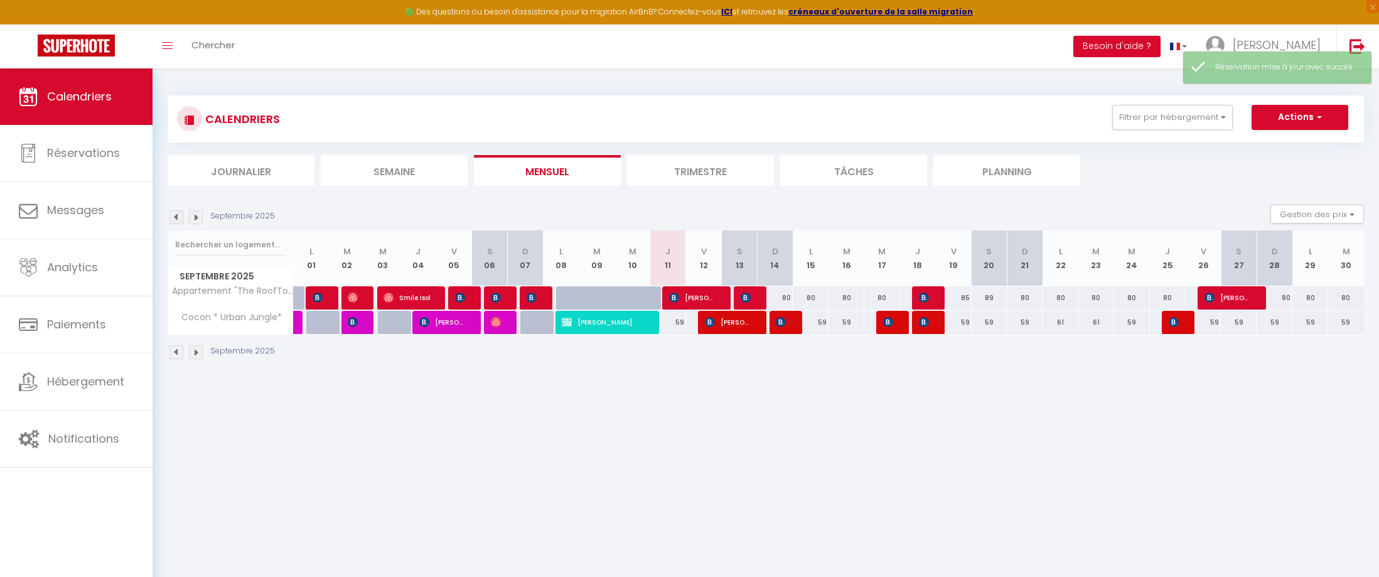
click at [173, 213] on img at bounding box center [176, 217] width 14 height 14
select select
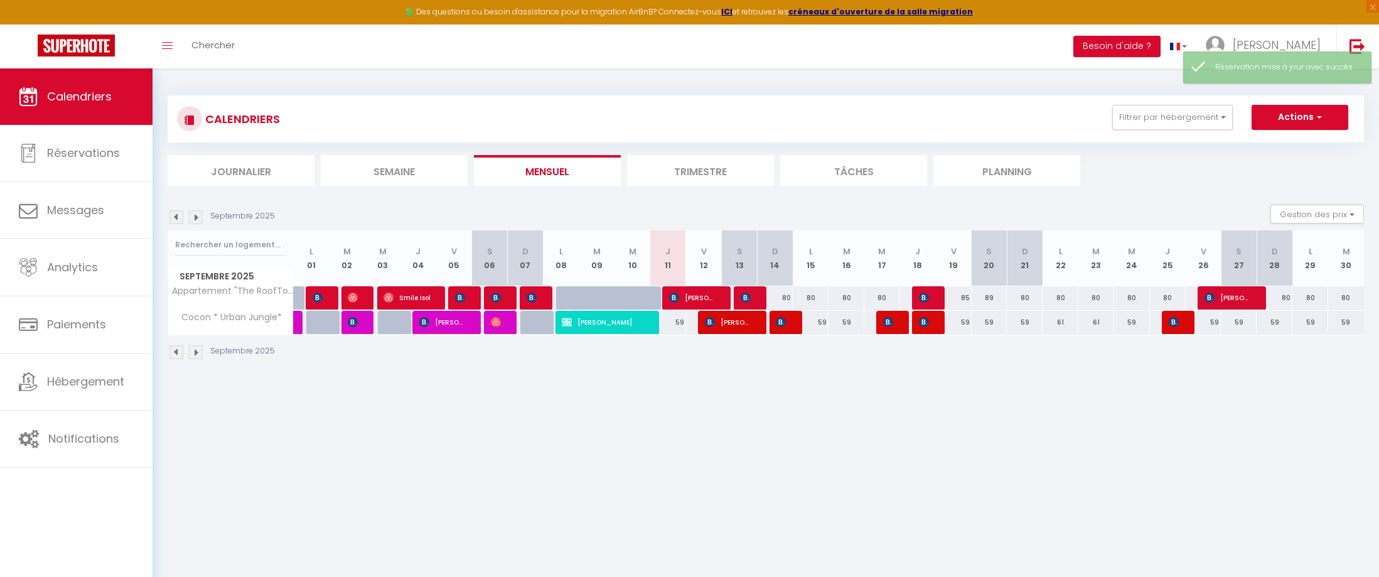
select select
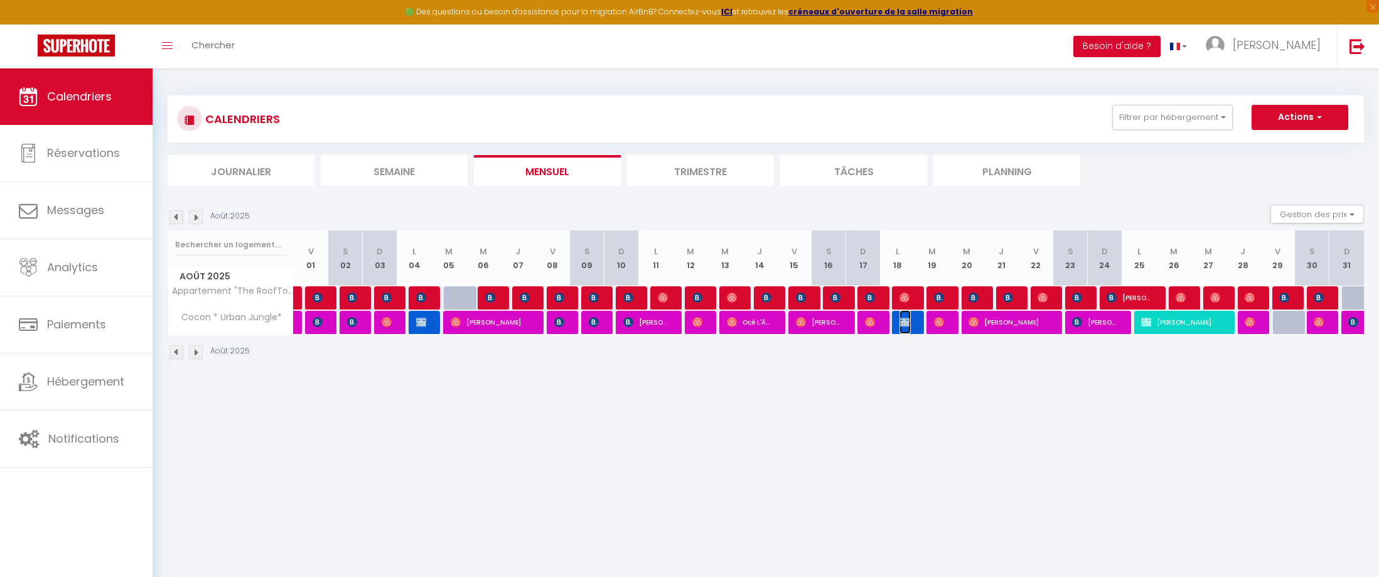
click at [904, 323] on img at bounding box center [904, 322] width 10 height 10
select select "OK"
select select "KO"
select select "0"
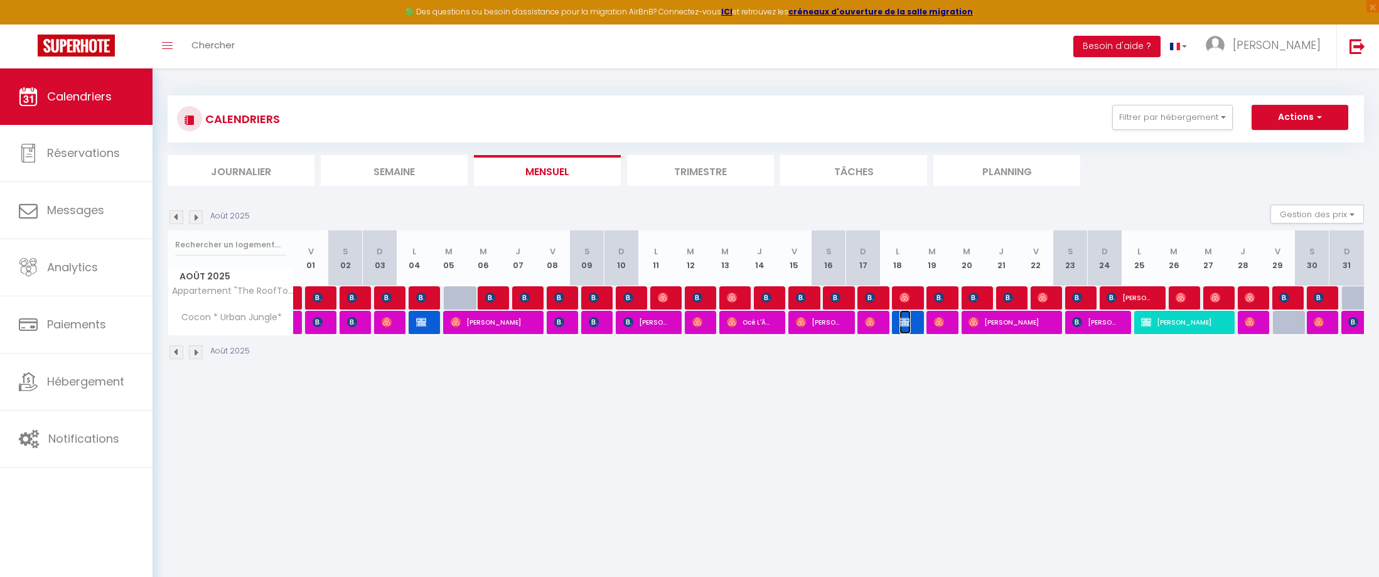
select select "0"
select select
select select "47980"
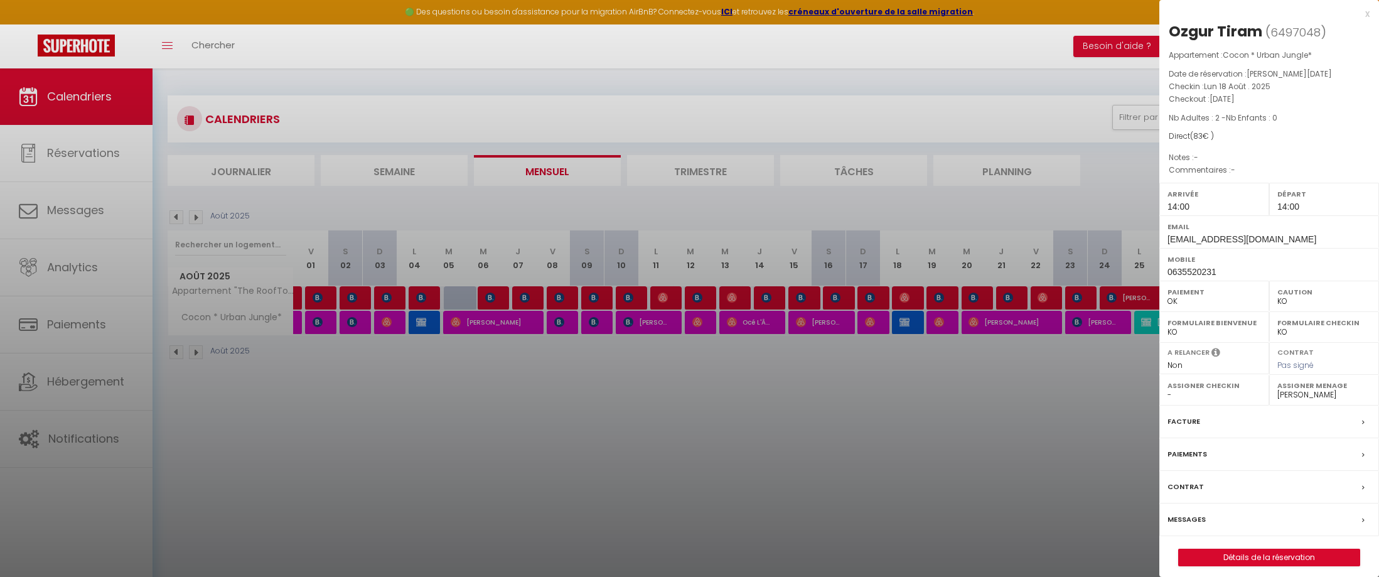
click at [419, 326] on div at bounding box center [689, 288] width 1379 height 577
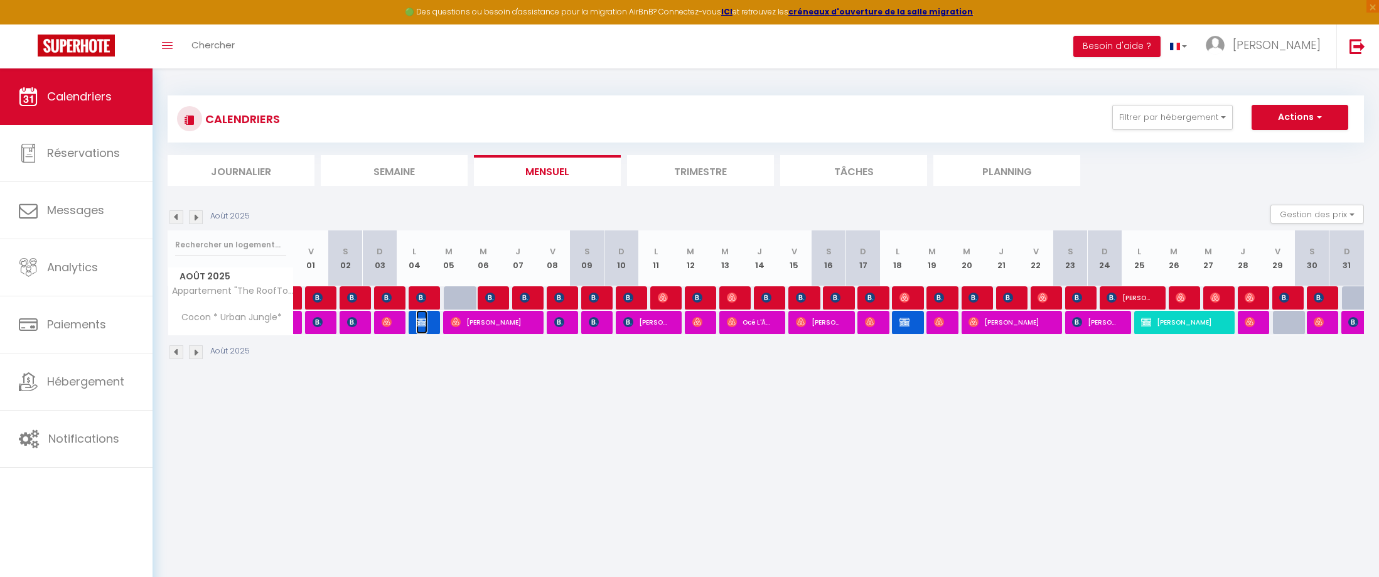
click at [419, 326] on img at bounding box center [421, 322] width 10 height 10
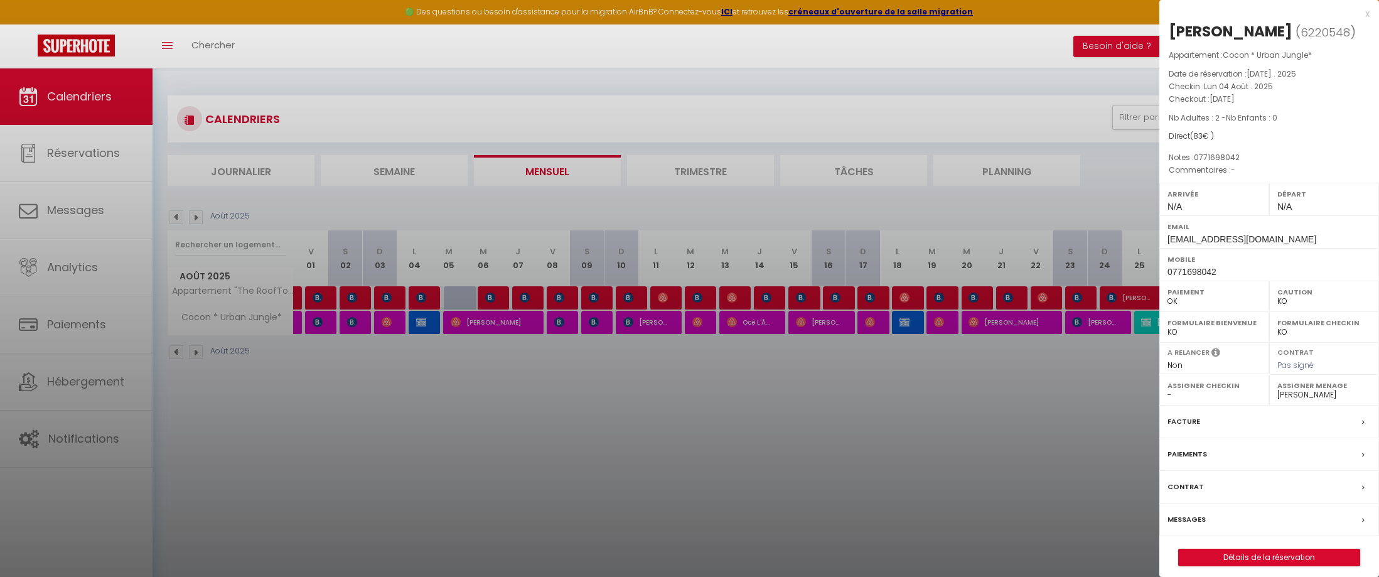
click at [929, 496] on div at bounding box center [689, 288] width 1379 height 577
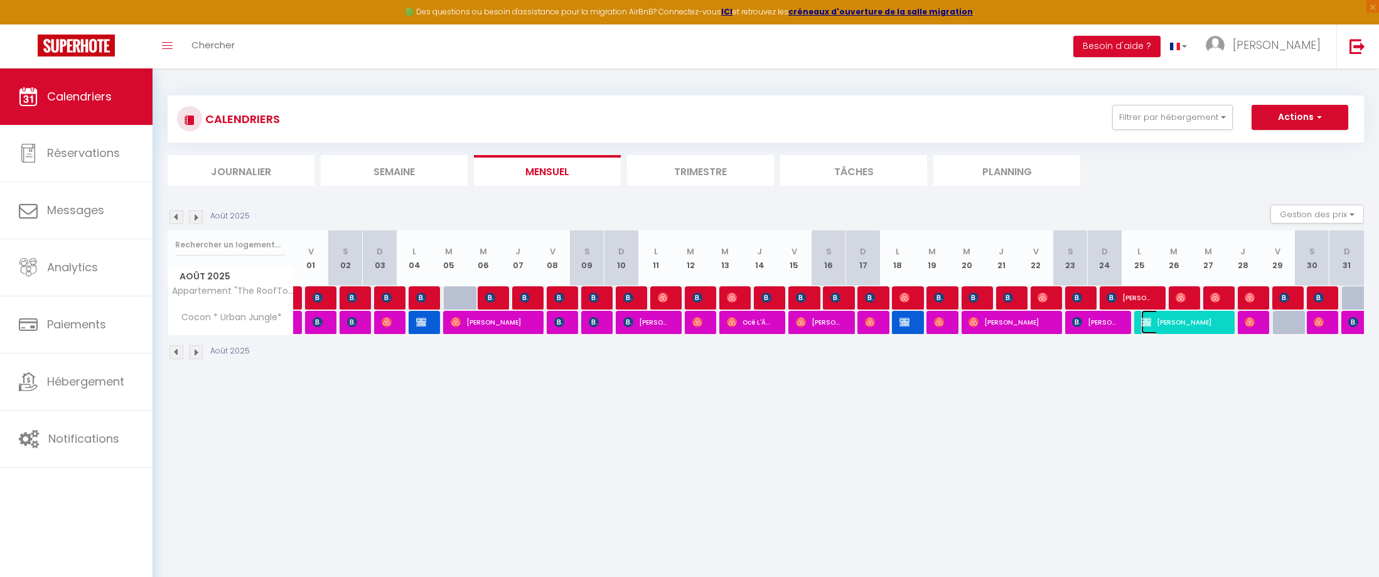
click at [1165, 326] on span "Thomas Rothan" at bounding box center [1181, 322] width 80 height 24
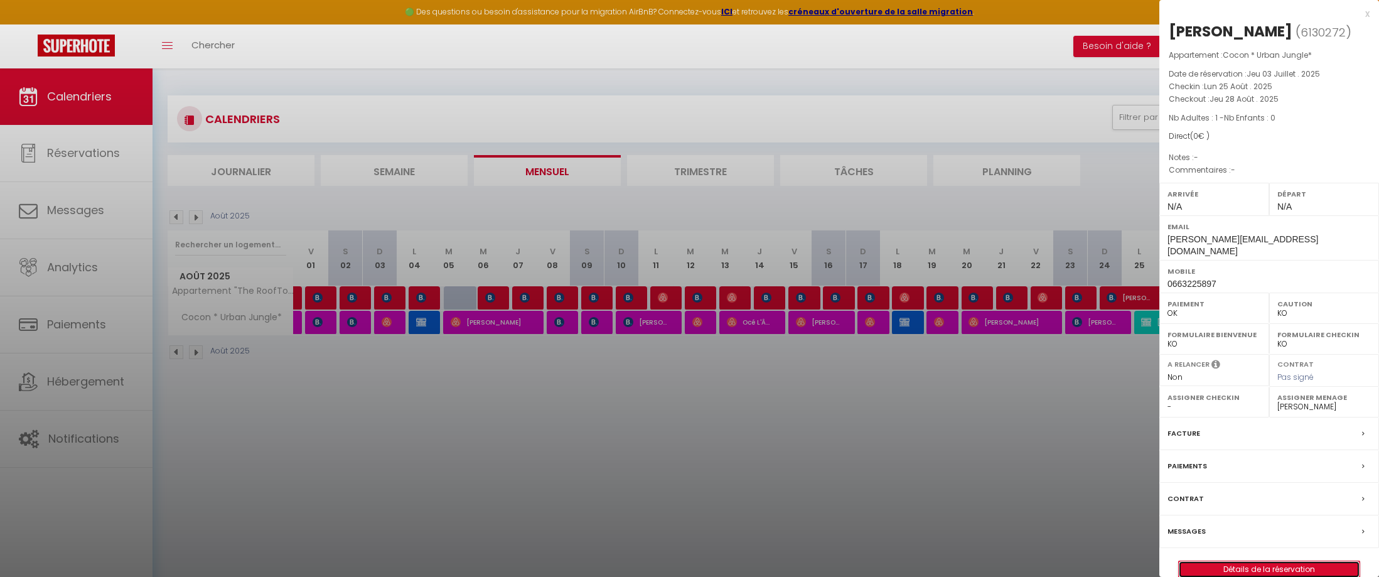
click at [1245, 561] on link "Détails de la réservation" at bounding box center [1268, 569] width 181 height 16
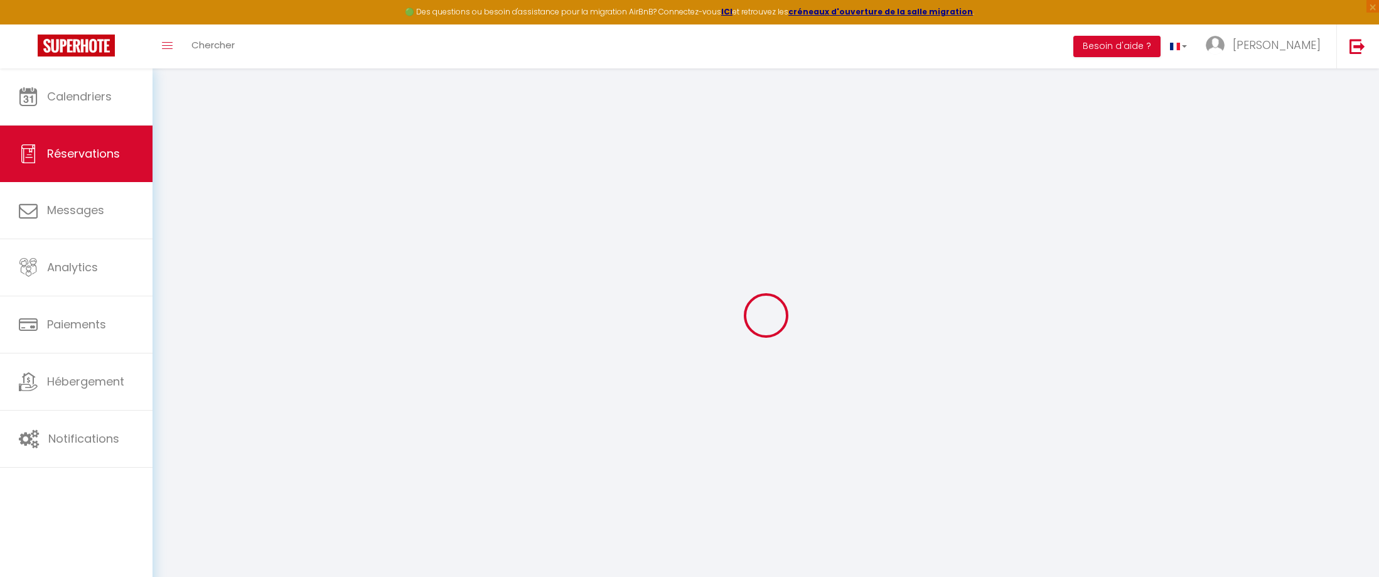
select select
checkbox input "false"
select select
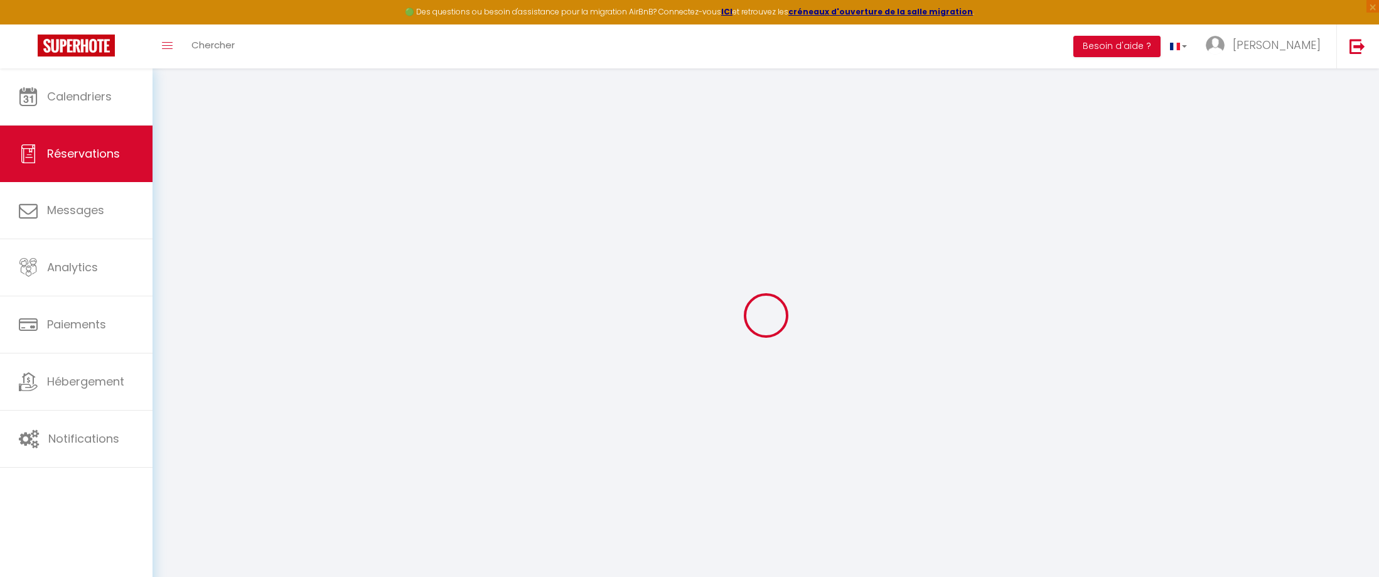
checkbox input "false"
select select
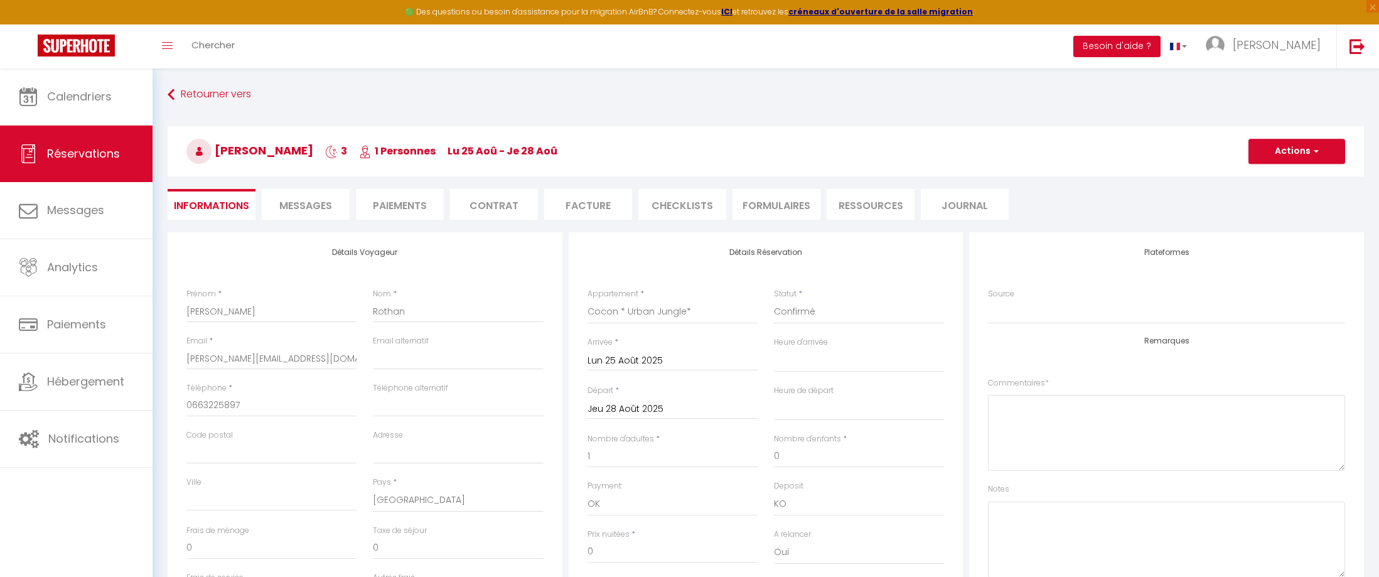
checkbox input "false"
select select
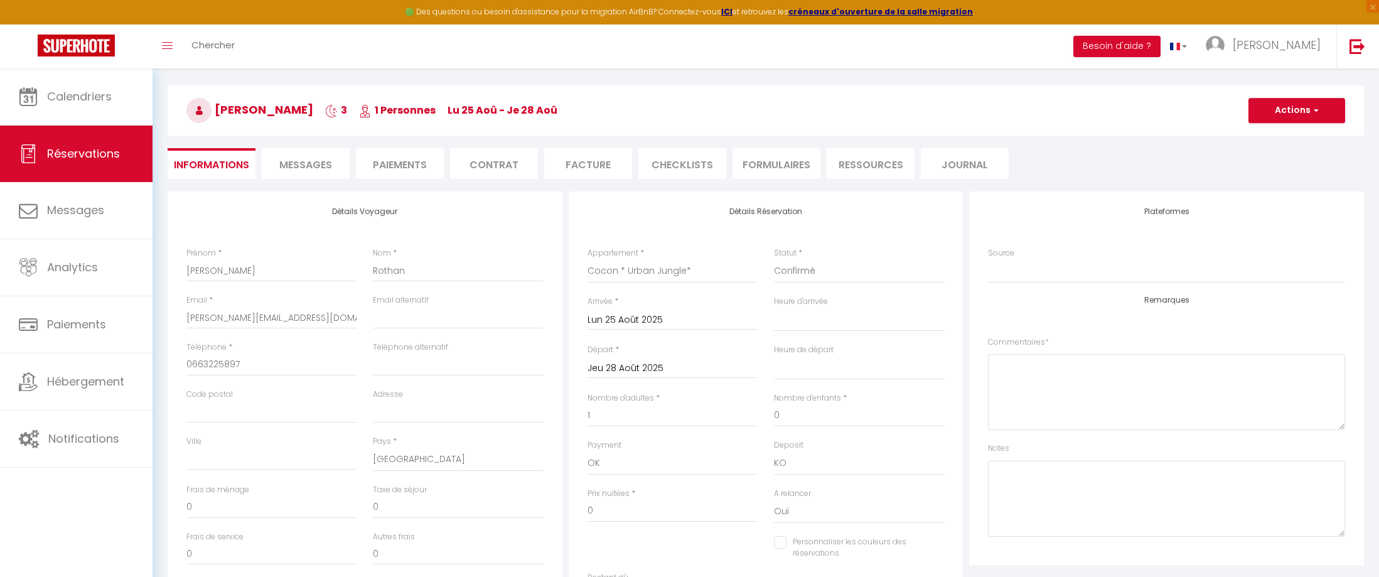
scroll to position [63, 0]
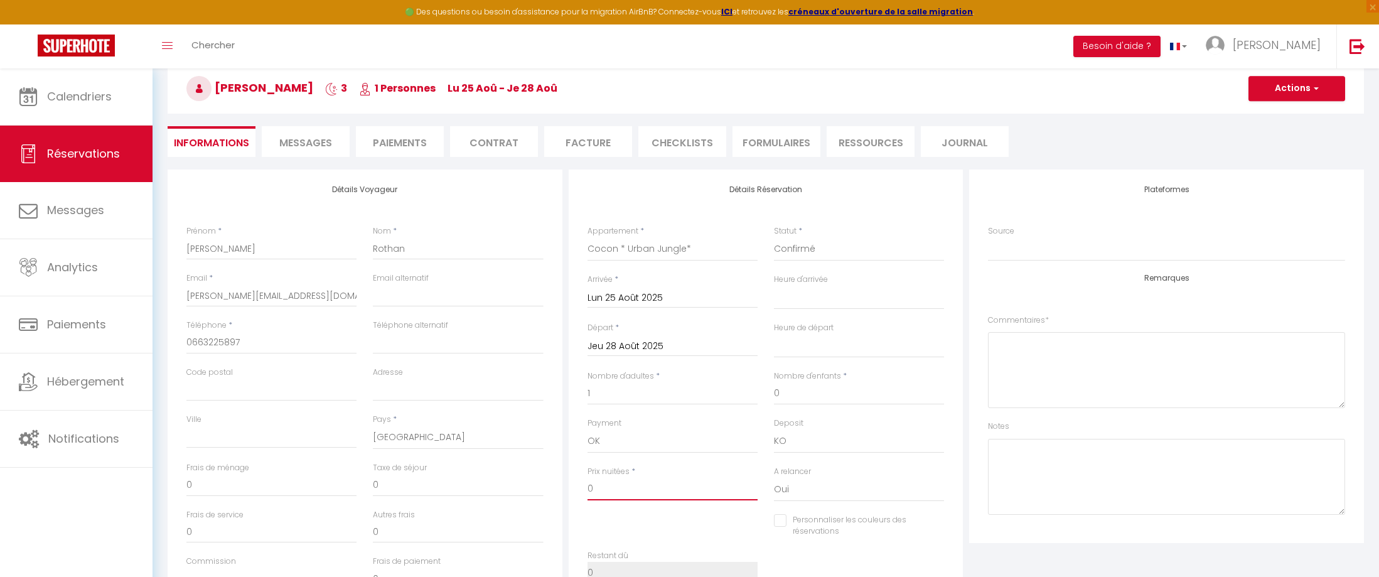
drag, startPoint x: 611, startPoint y: 488, endPoint x: 572, endPoint y: 487, distance: 38.9
click at [572, 487] on div "Détails Réservation Appartement * Cocon * Urban Jungle* Appartement "The RoofTo…" at bounding box center [765, 390] width 395 height 443
select select
checkbox input "false"
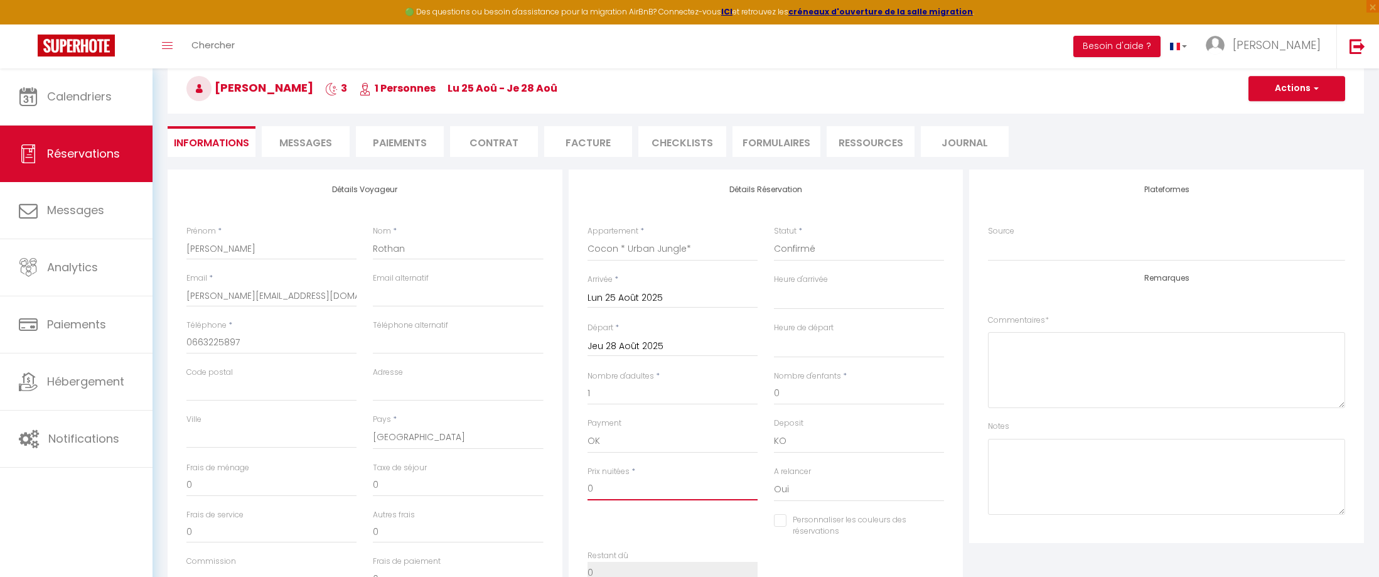
type input "2"
select select
checkbox input "false"
type input "20"
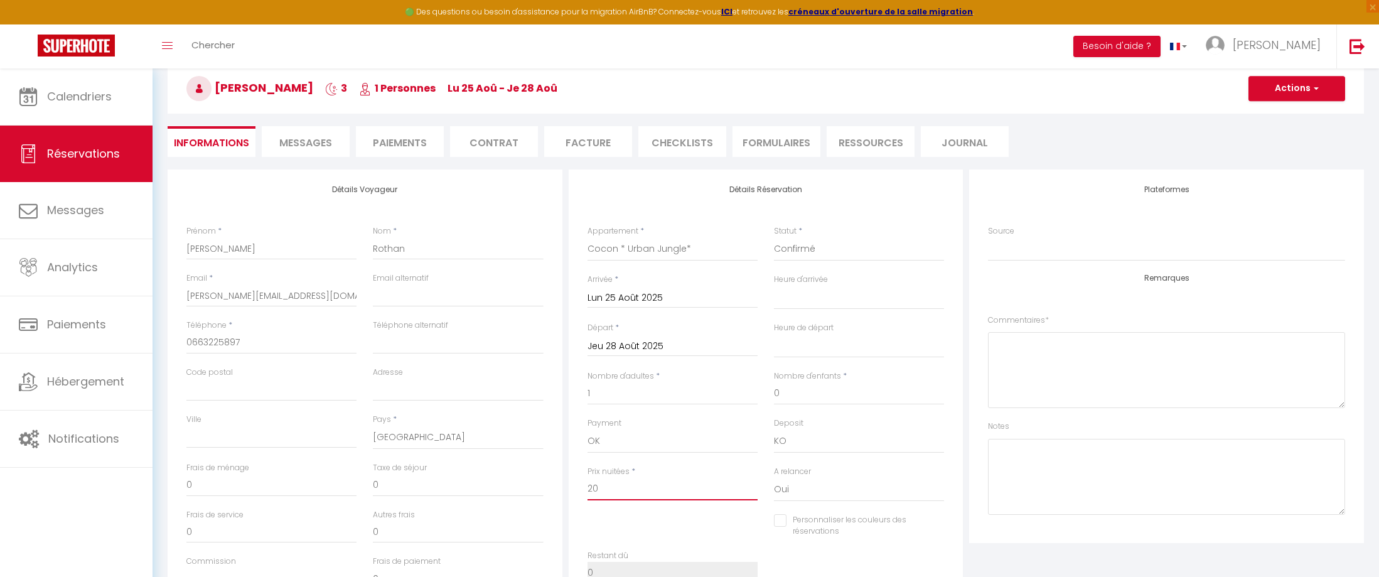
select select
checkbox input "false"
type input "202"
select select
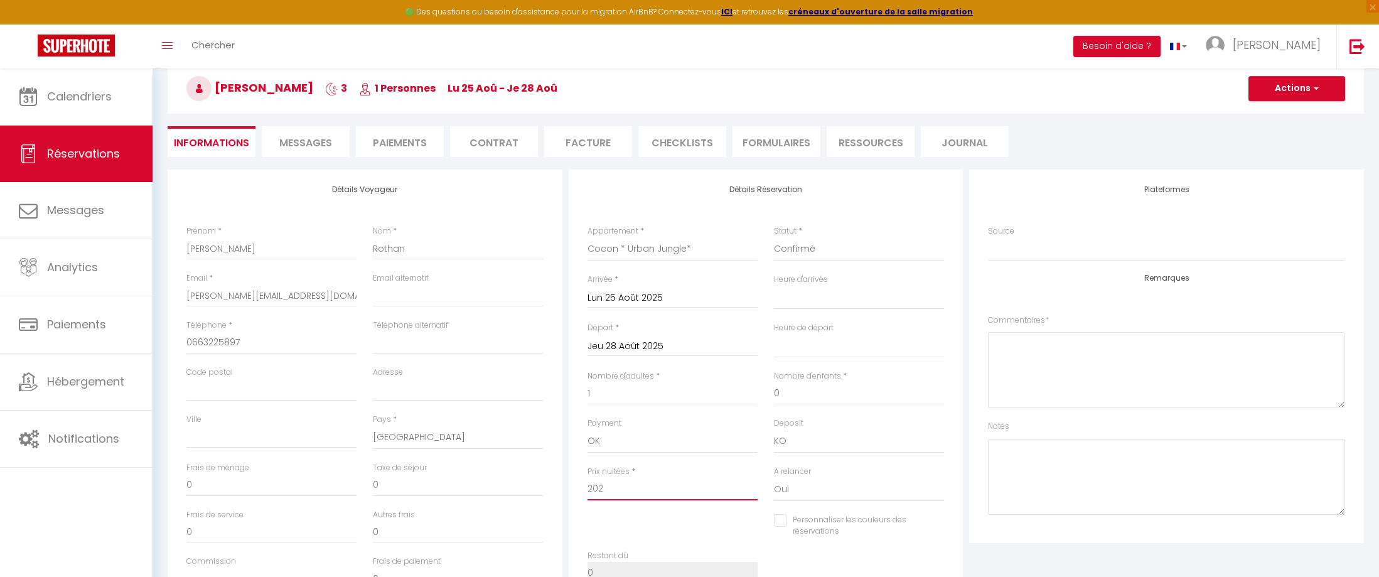
select select
checkbox input "false"
type input "202"
click at [1316, 97] on button "Actions" at bounding box center [1296, 88] width 97 height 25
click at [1271, 111] on link "Enregistrer" at bounding box center [1283, 116] width 99 height 16
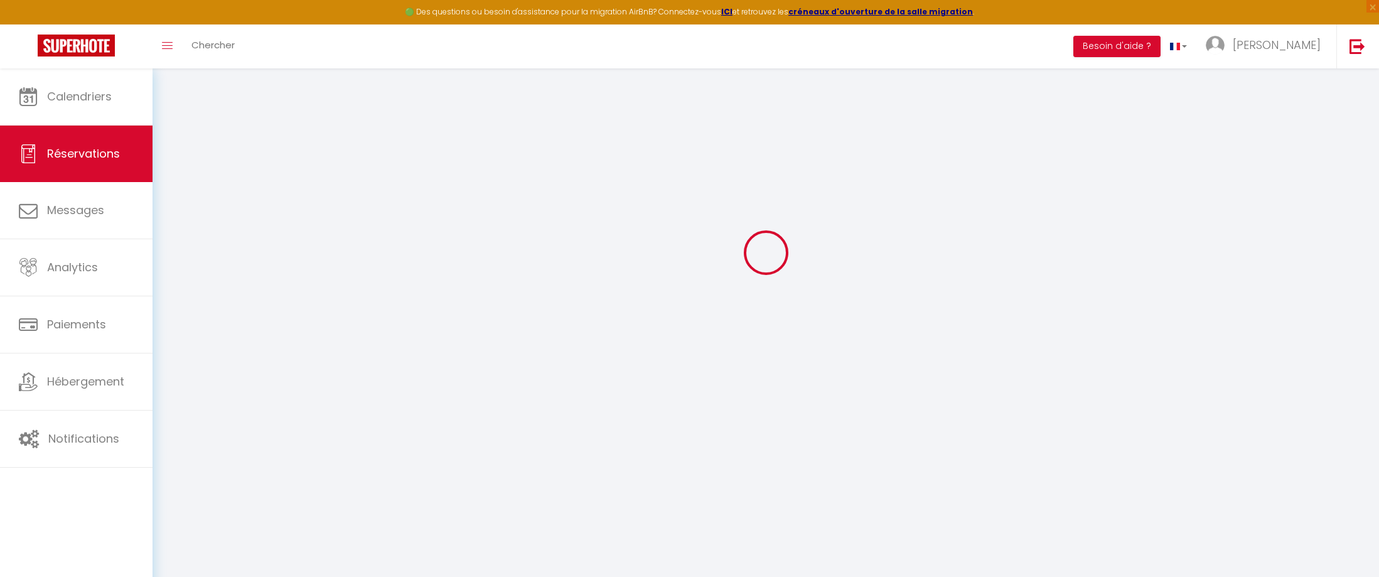
select select "not_cancelled"
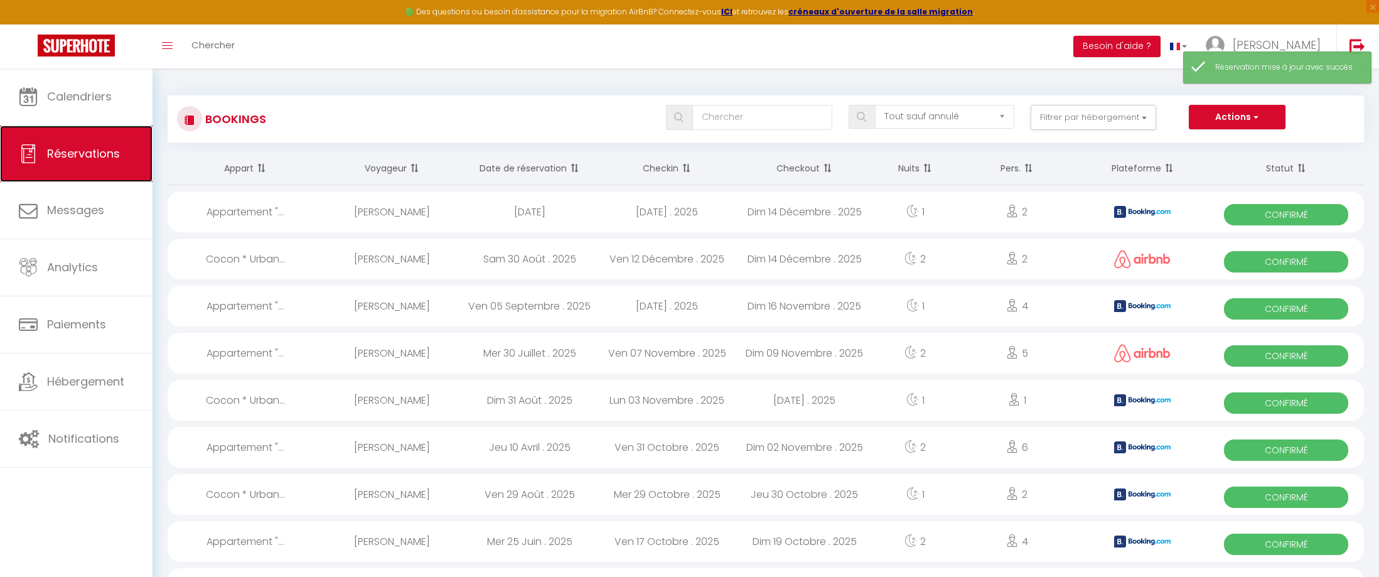
click at [68, 164] on link "Réservations" at bounding box center [76, 153] width 152 height 56
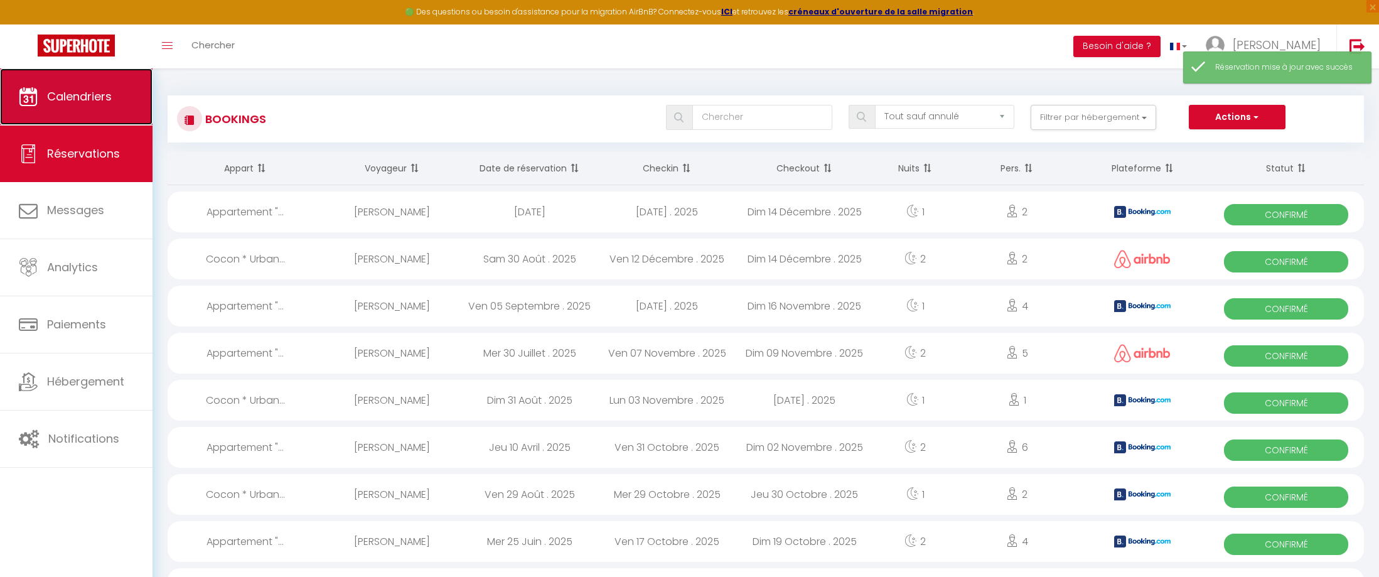
click at [91, 114] on link "Calendriers" at bounding box center [76, 96] width 152 height 56
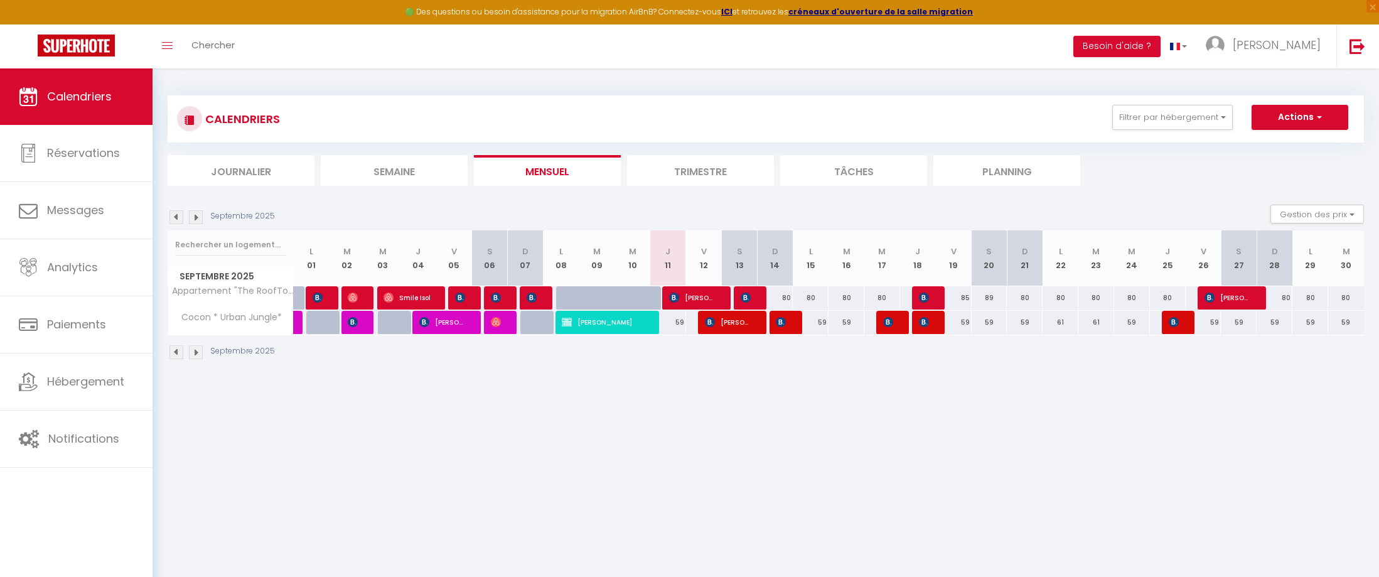
click at [173, 216] on img at bounding box center [176, 217] width 14 height 14
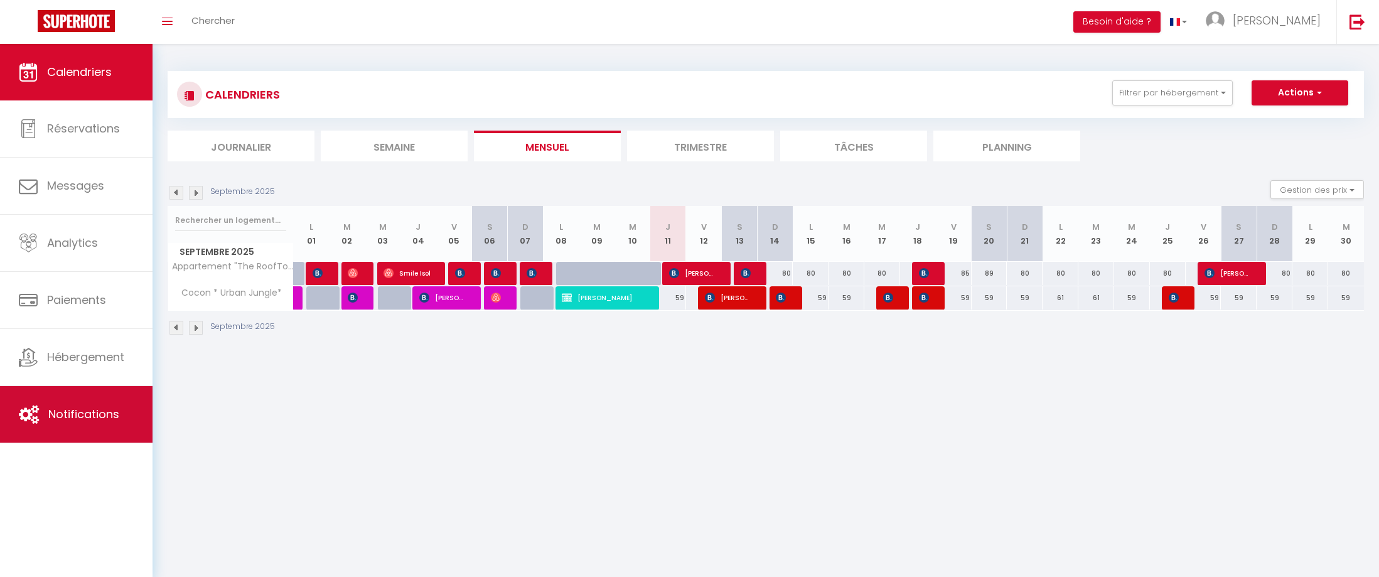
click at [61, 417] on span "Notifications" at bounding box center [83, 414] width 71 height 16
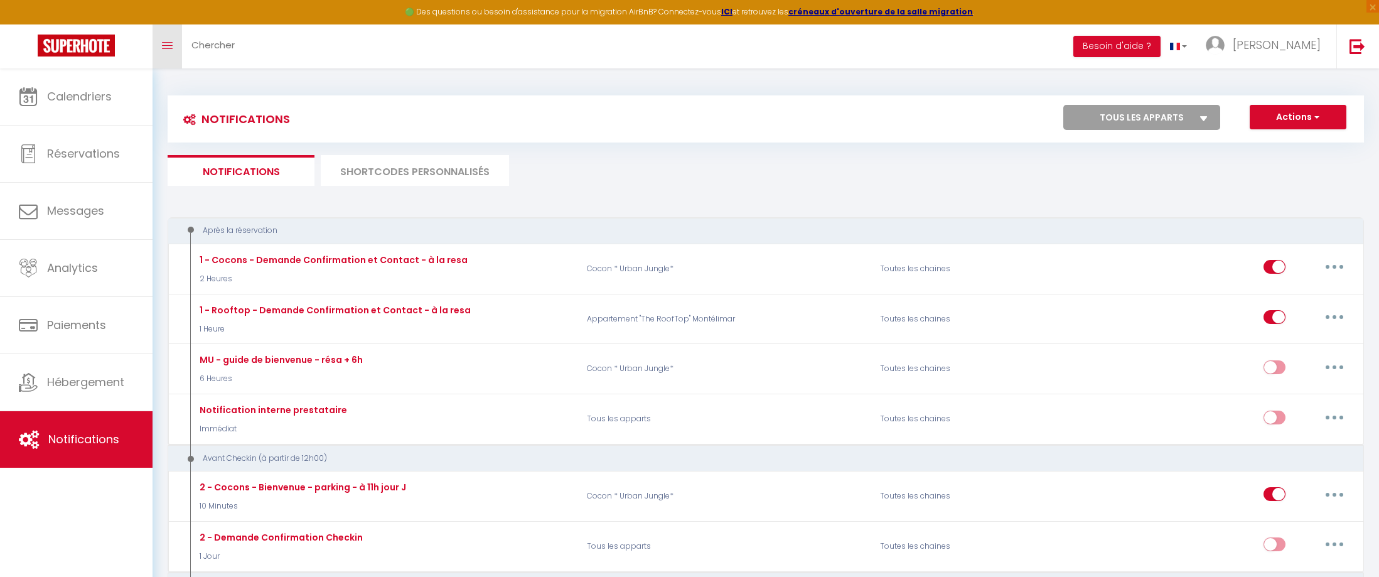
click at [169, 46] on span at bounding box center [167, 45] width 11 height 1
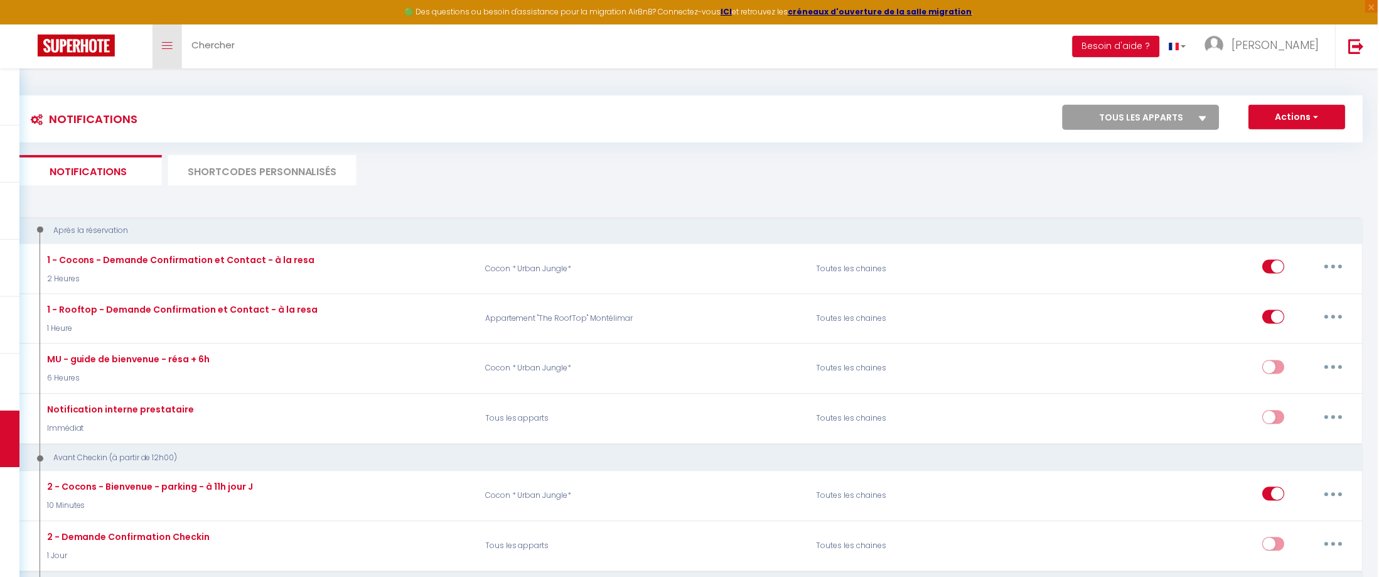
click at [169, 46] on span at bounding box center [167, 45] width 11 height 1
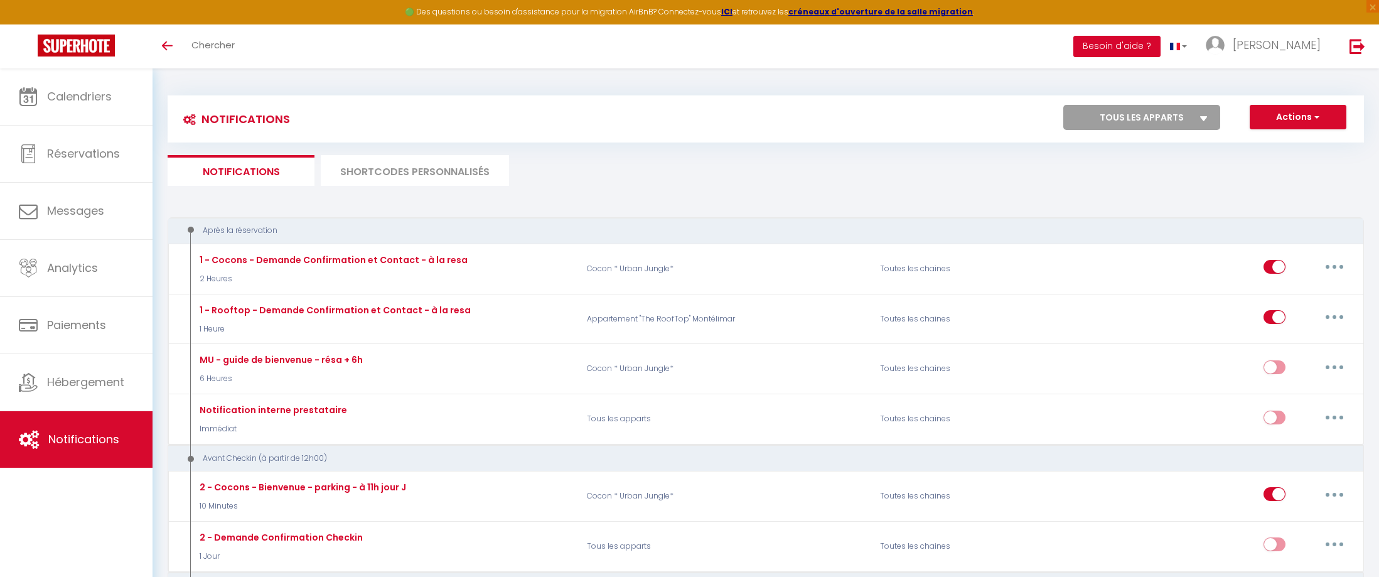
click at [1160, 46] on button "Besoin d'aide ?" at bounding box center [1116, 46] width 87 height 21
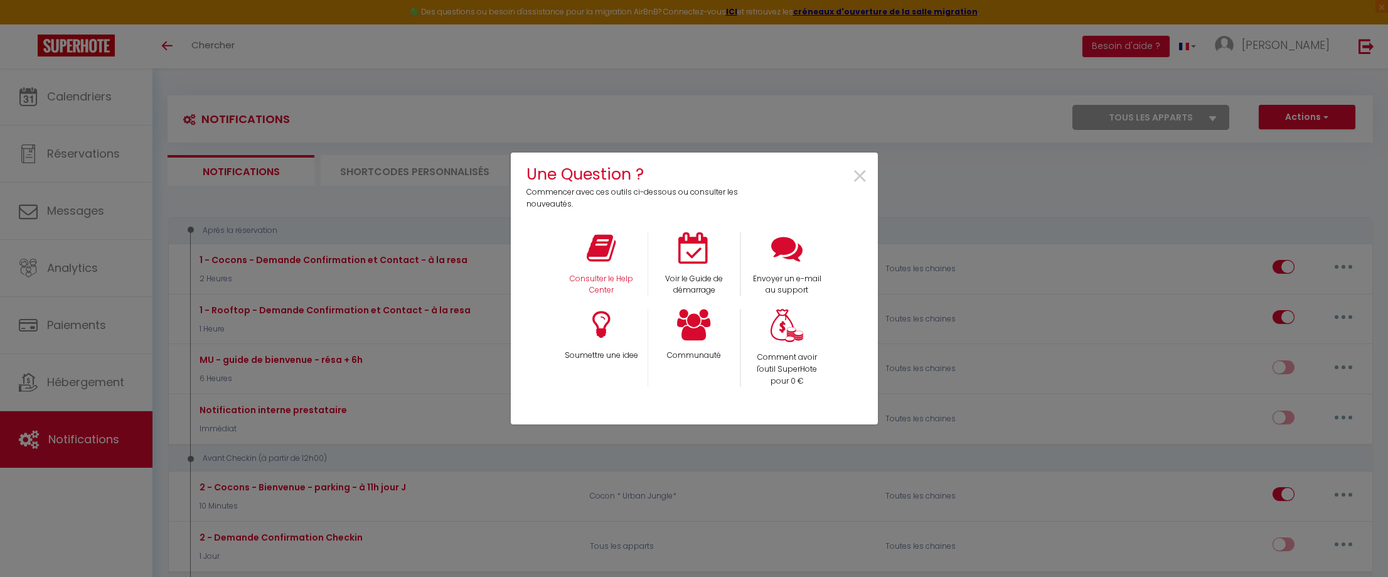
click at [617, 256] on div "Consulter le Help Center" at bounding box center [601, 264] width 93 height 65
click at [603, 255] on icon at bounding box center [601, 247] width 29 height 31
click at [858, 173] on span "×" at bounding box center [859, 177] width 17 height 40
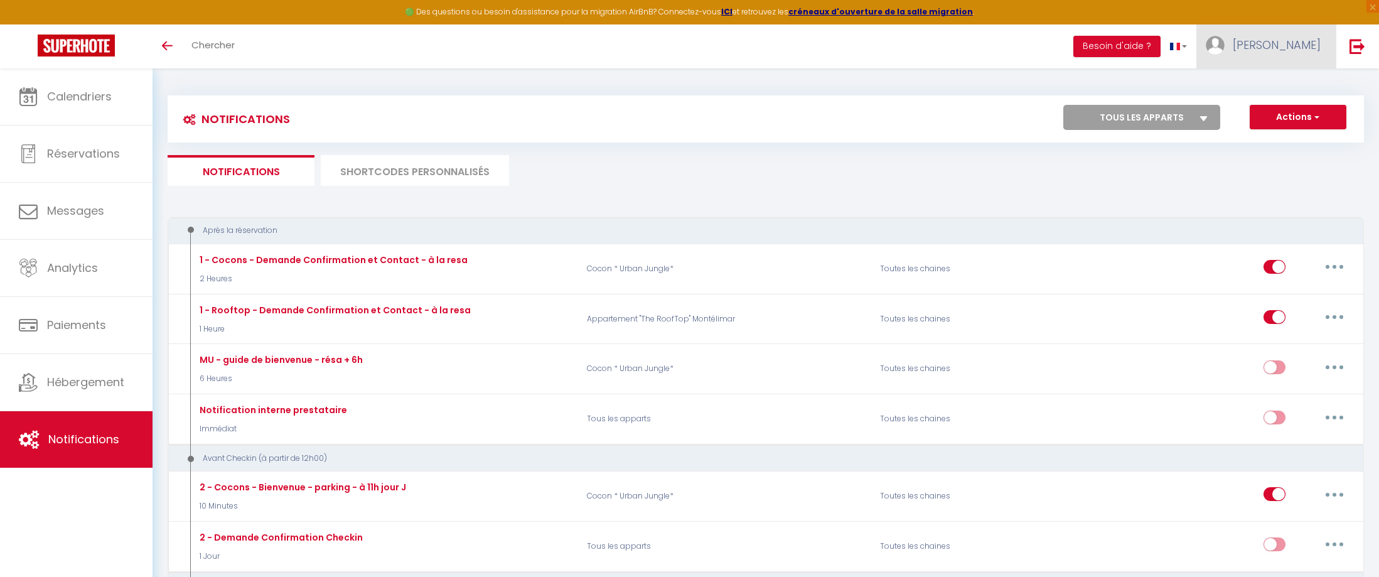
click at [1296, 44] on span "thomas" at bounding box center [1276, 45] width 88 height 16
click at [1291, 78] on link "Paramètres" at bounding box center [1285, 87] width 93 height 21
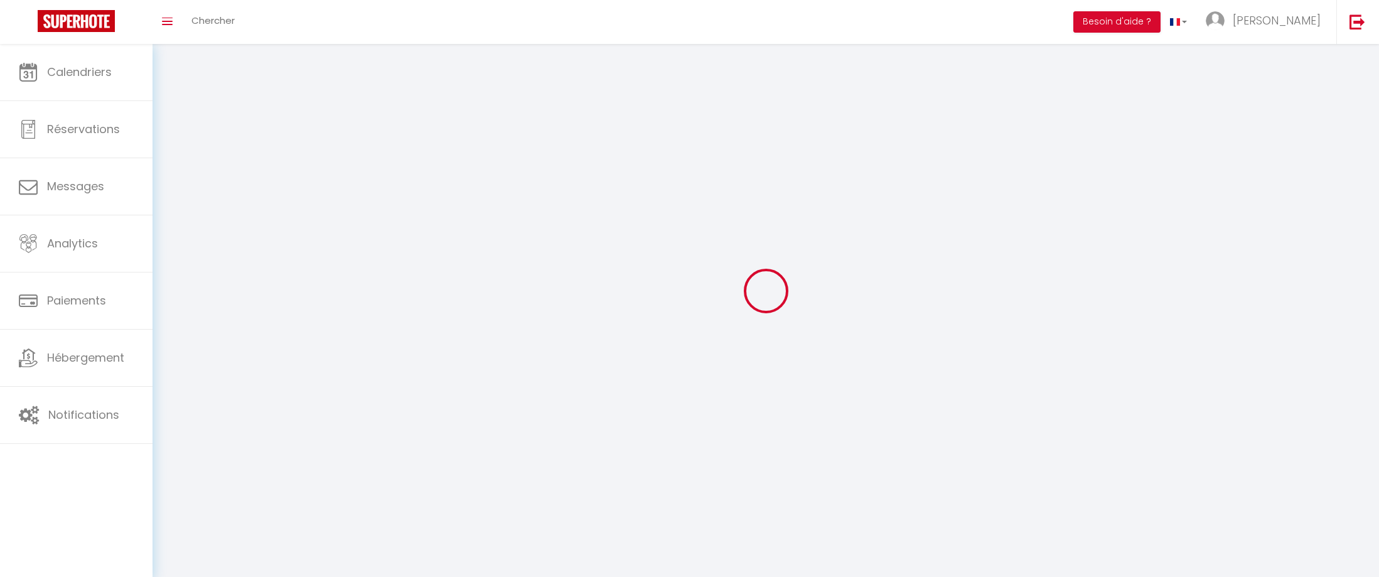
type input "thomas"
type input "bruyere"
type input "0623712111"
type input "101 Route de Saint-Gervais"
type input "26200"
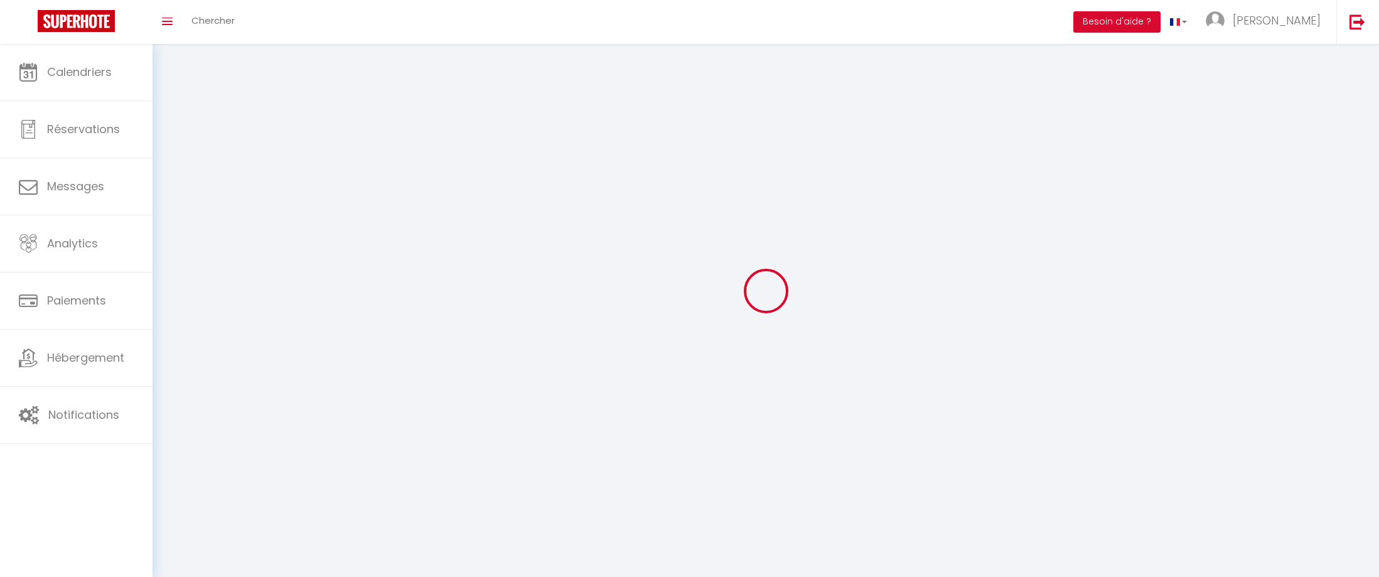
type input "Montélimar"
type input "zQVqyiH8lskIICPjulrDWOyXV"
type input "HoCVP7JxDfU4ZjD5BUhqRmTti"
select select "28"
select select "fr"
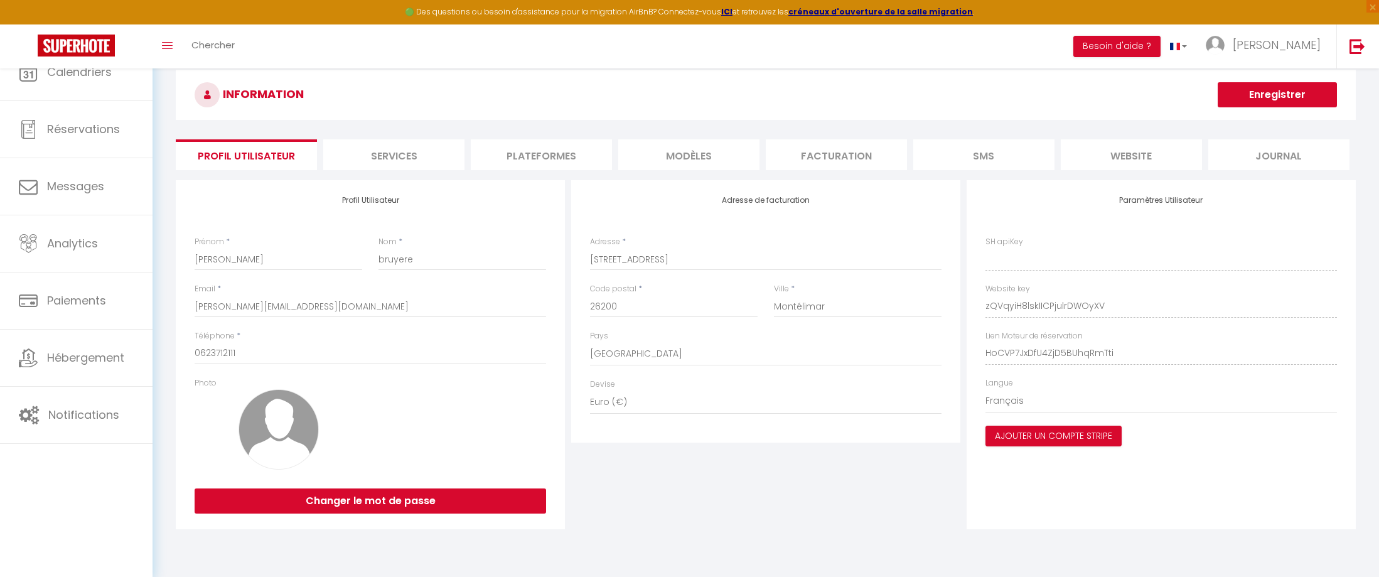
type input "zQVqyiH8lskIICPjulrDWOyXV"
type input "HoCVP7JxDfU4ZjD5BUhqRmTti"
type input "https://app.superhote.com/#/get-available-rentals/HoCVP7JxDfU4ZjD5BUhqRmTti"
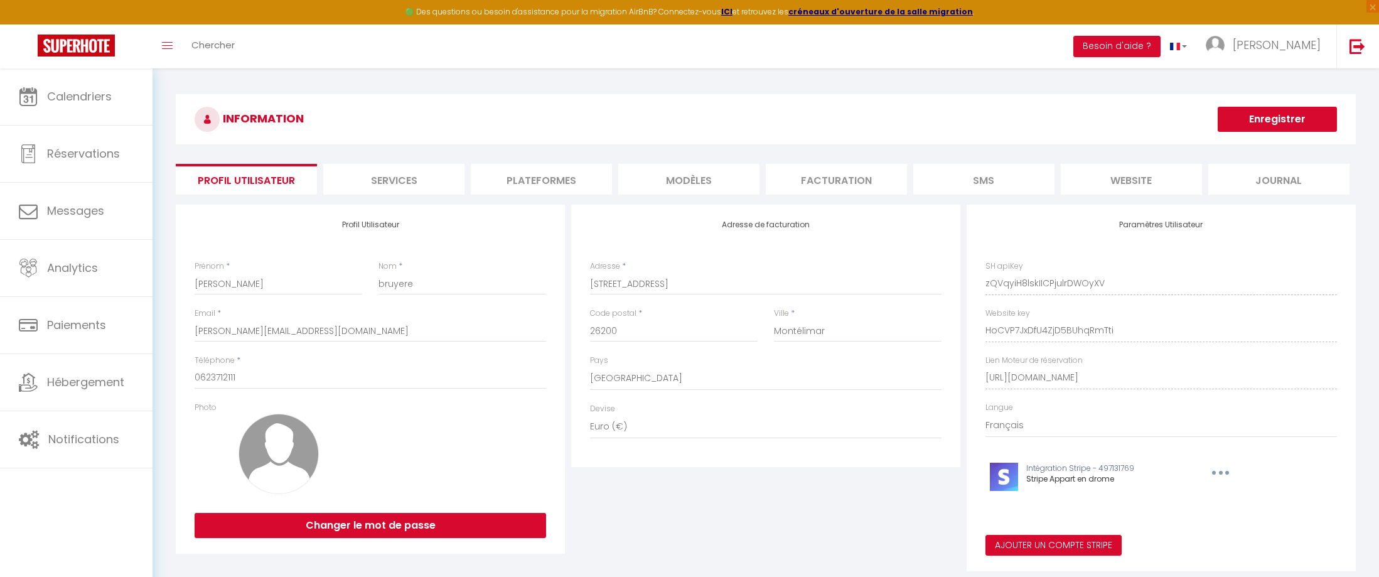
click at [559, 179] on li "Plateformes" at bounding box center [541, 179] width 141 height 31
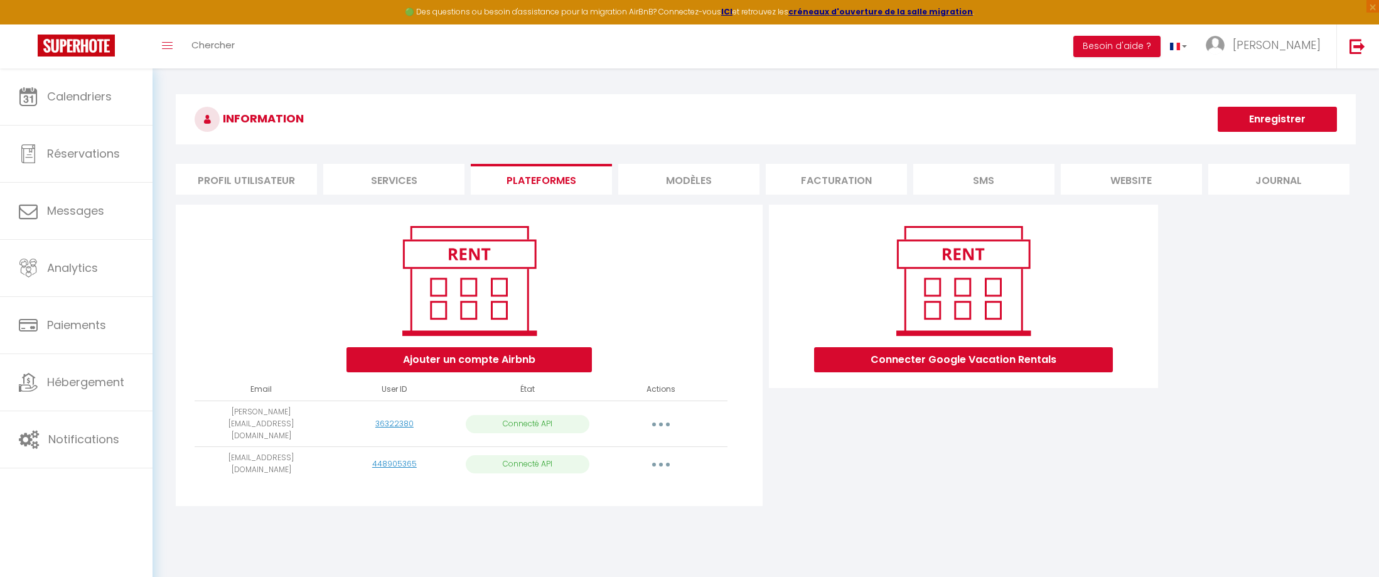
click at [829, 175] on li "Facturation" at bounding box center [836, 179] width 141 height 31
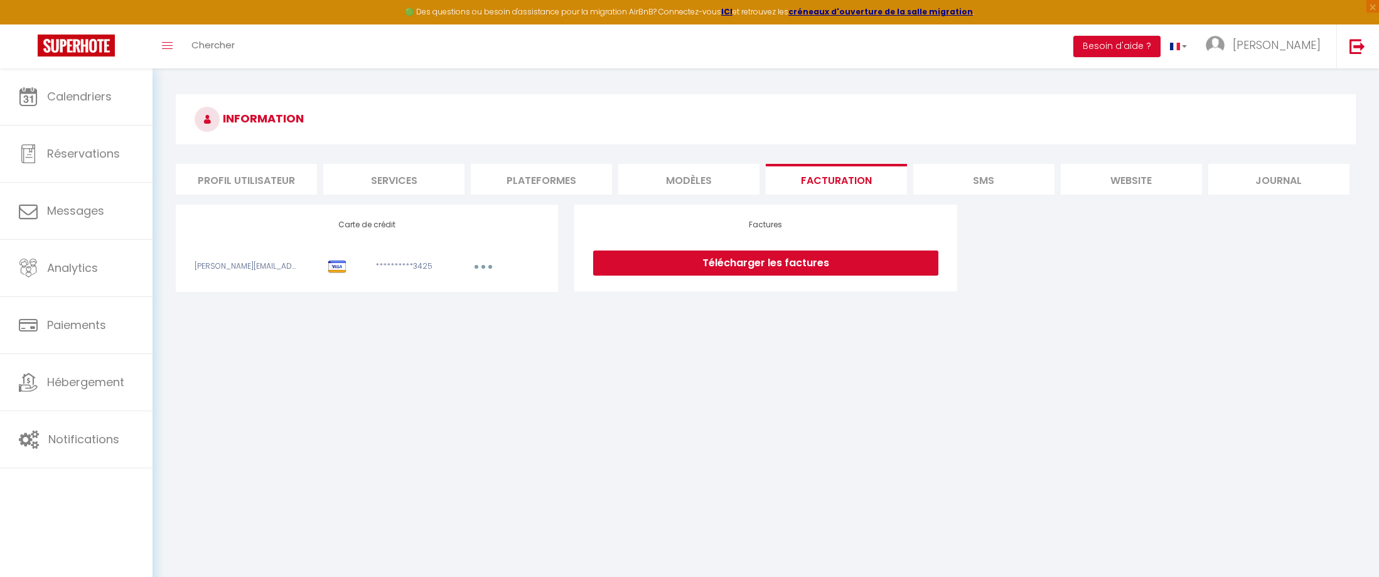
click at [253, 180] on li "Profil Utilisateur" at bounding box center [246, 179] width 141 height 31
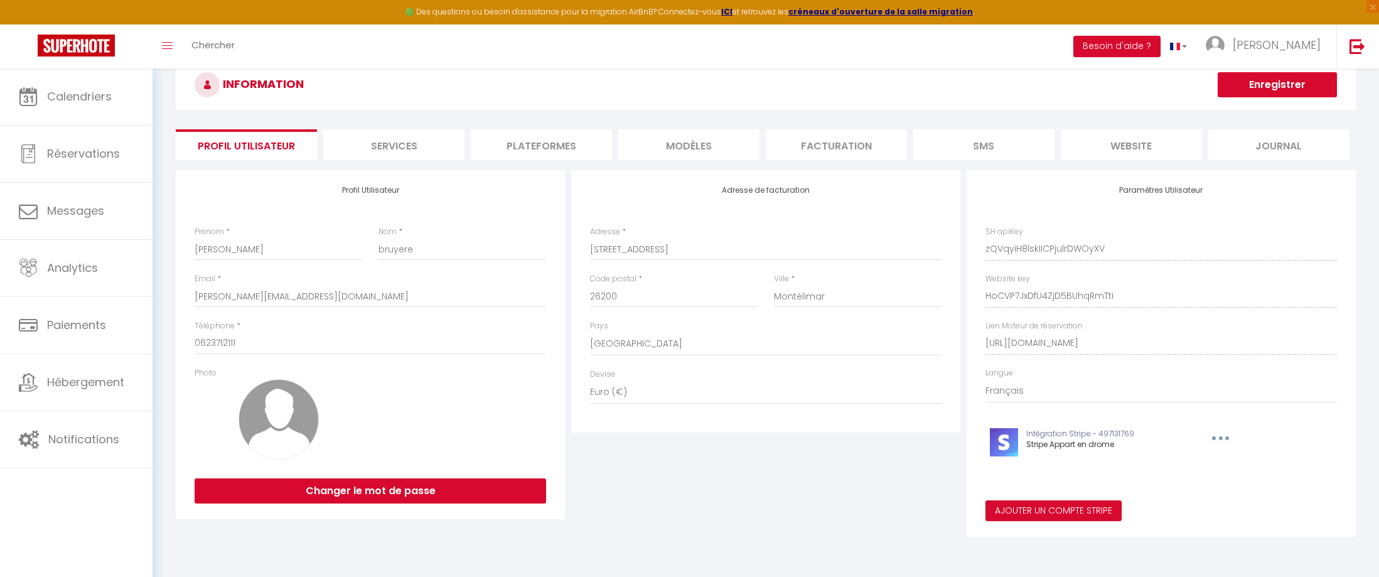
scroll to position [63, 0]
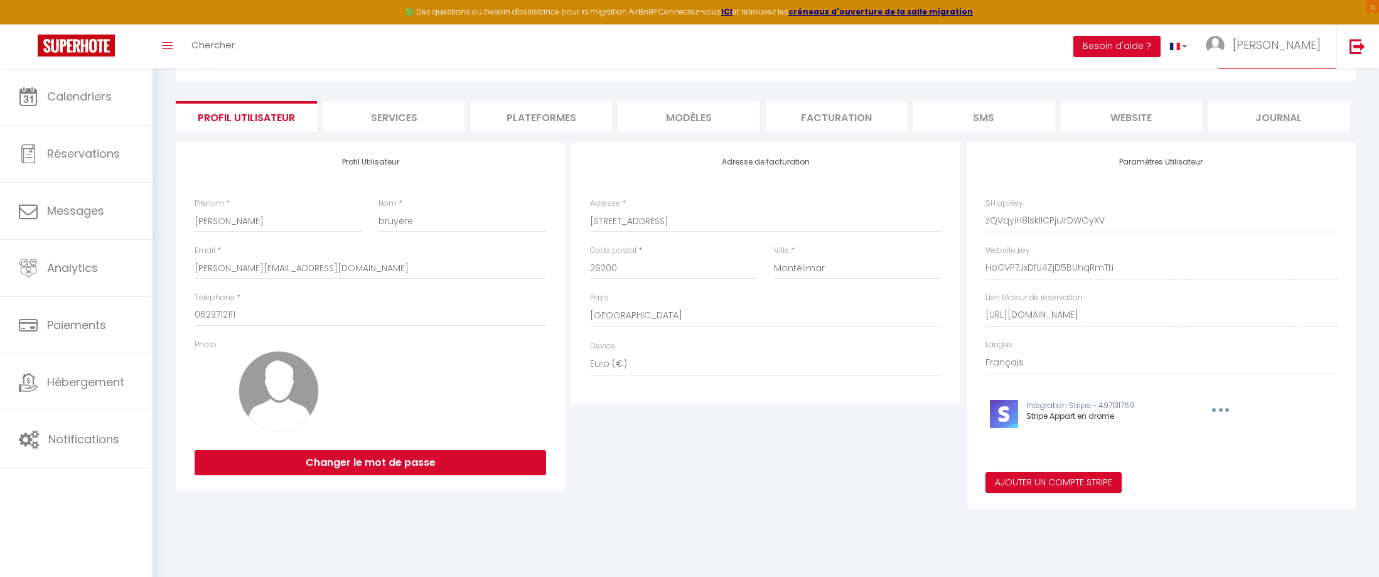
click at [830, 121] on li "Facturation" at bounding box center [836, 116] width 141 height 31
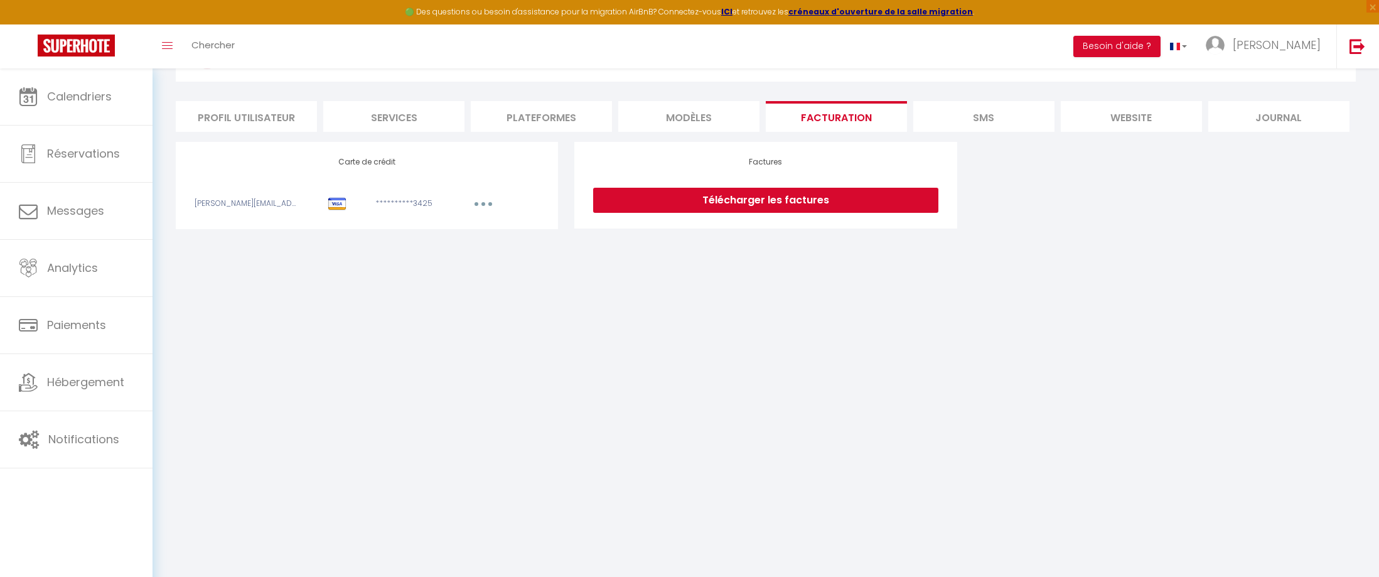
click at [693, 397] on body "🟢 Des questions ou besoin d'assistance pour la migration AirBnB? Connectez-vous…" at bounding box center [689, 294] width 1379 height 577
